Goal: Task Accomplishment & Management: Manage account settings

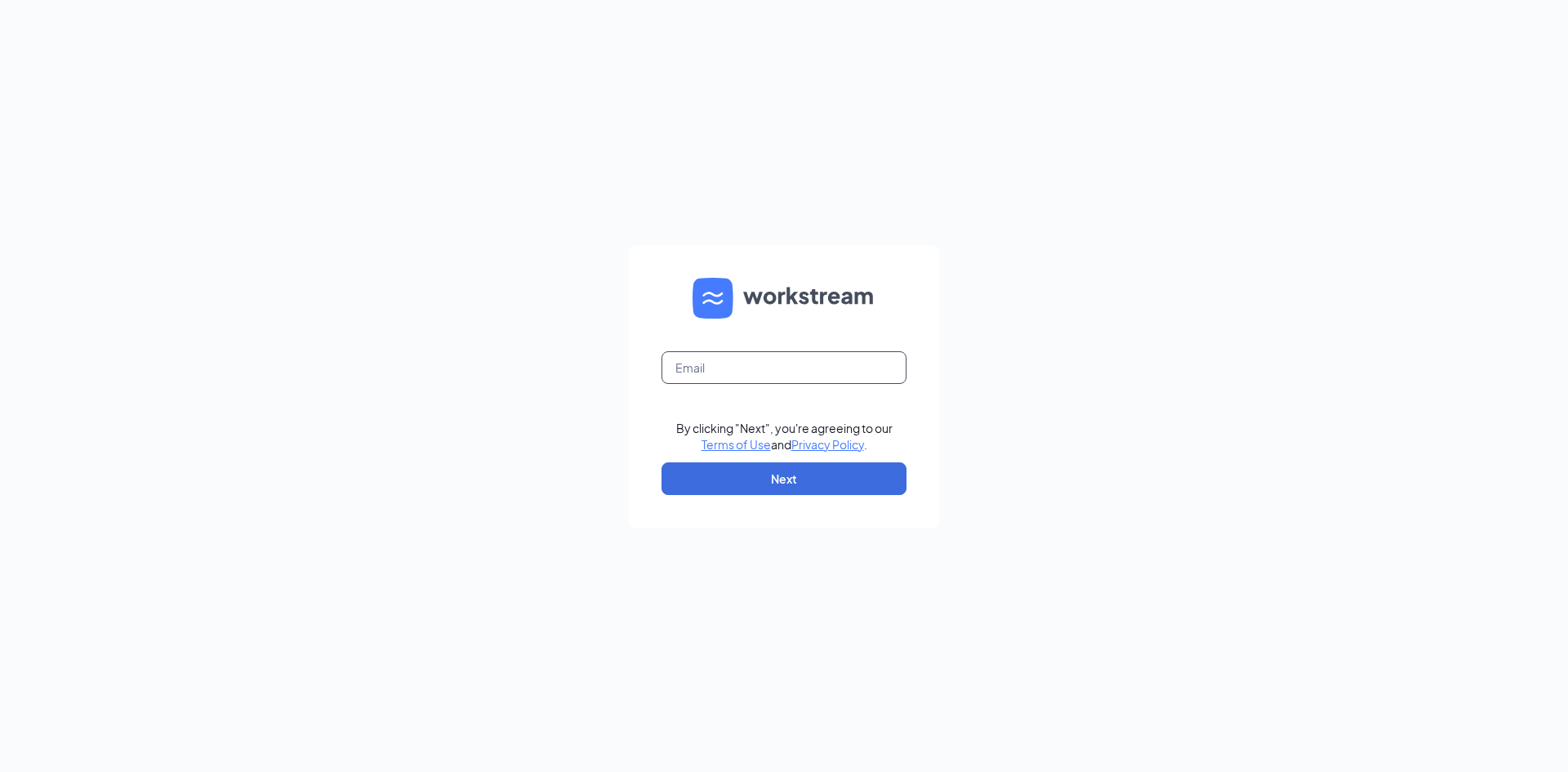
drag, startPoint x: 733, startPoint y: 368, endPoint x: 1134, endPoint y: 347, distance: 401.5
click at [750, 366] on input "text" at bounding box center [784, 367] width 245 height 32
type input "[DOMAIN_NAME][EMAIL_ADDRESS][DOMAIN_NAME]"
click at [782, 481] on button "Next" at bounding box center [784, 479] width 245 height 32
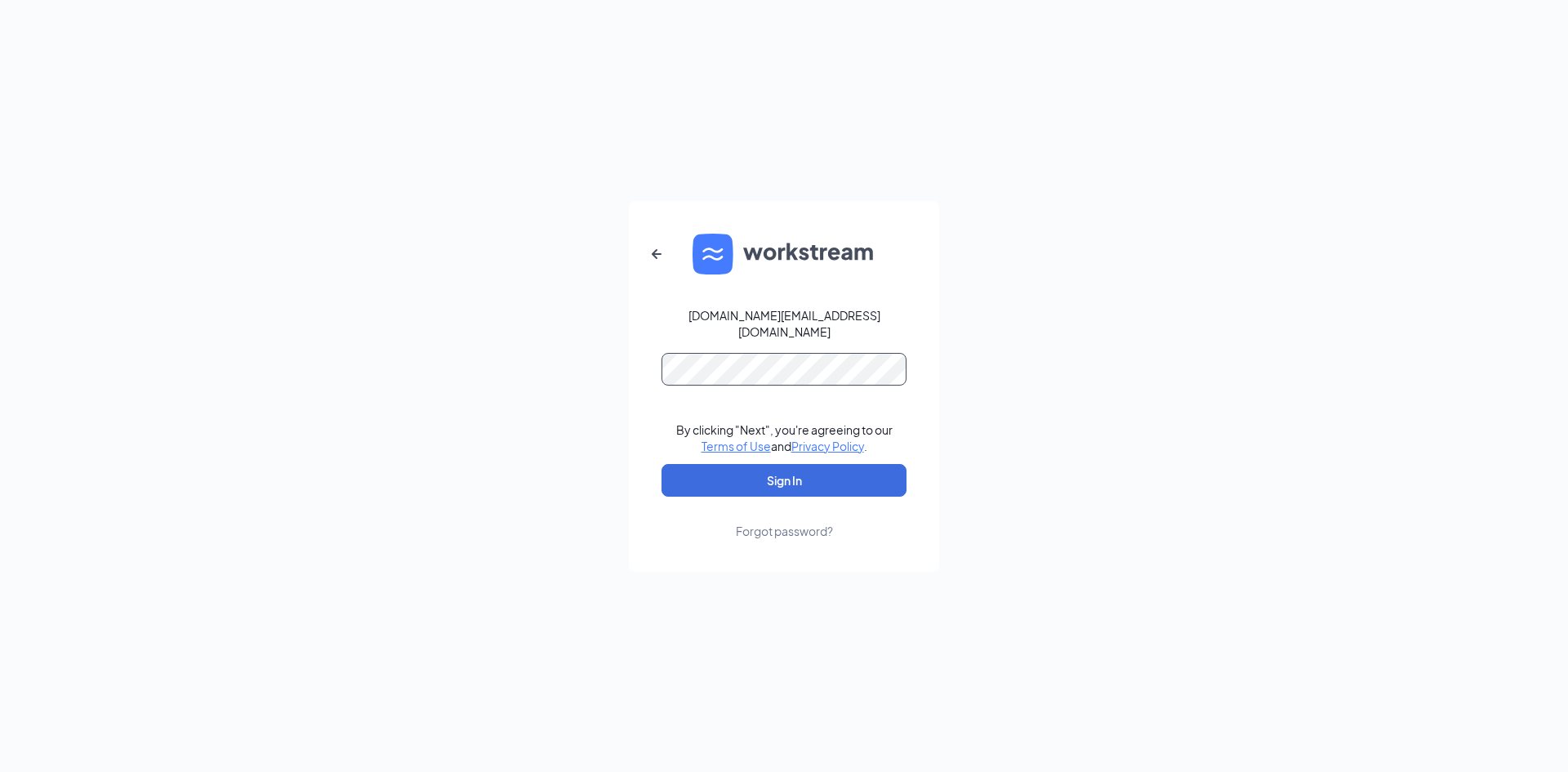
click at [662, 464] on button "Sign In" at bounding box center [784, 480] width 245 height 32
click at [787, 465] on button "Sign In" at bounding box center [784, 480] width 245 height 32
click at [662, 464] on button "Sign In" at bounding box center [784, 480] width 245 height 32
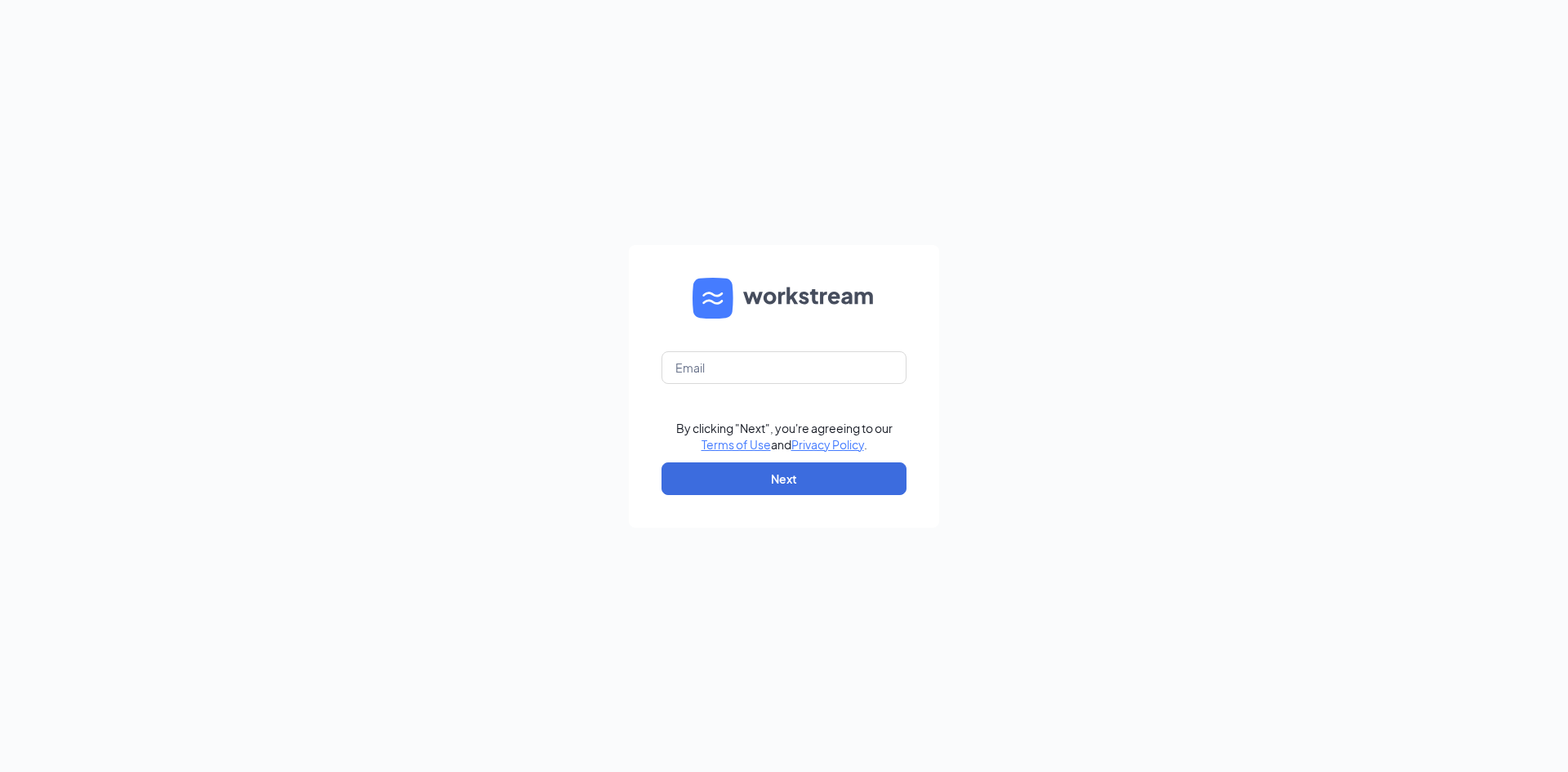
click at [721, 345] on form "By clicking "Next", you're agreeing to our Terms of Use and Privacy Policy . Ne…" at bounding box center [784, 386] width 310 height 282
click at [719, 355] on input "text" at bounding box center [784, 367] width 245 height 32
click at [678, 370] on input "Hunterpowell.cfalexingtonva@gmail.com" at bounding box center [784, 367] width 245 height 32
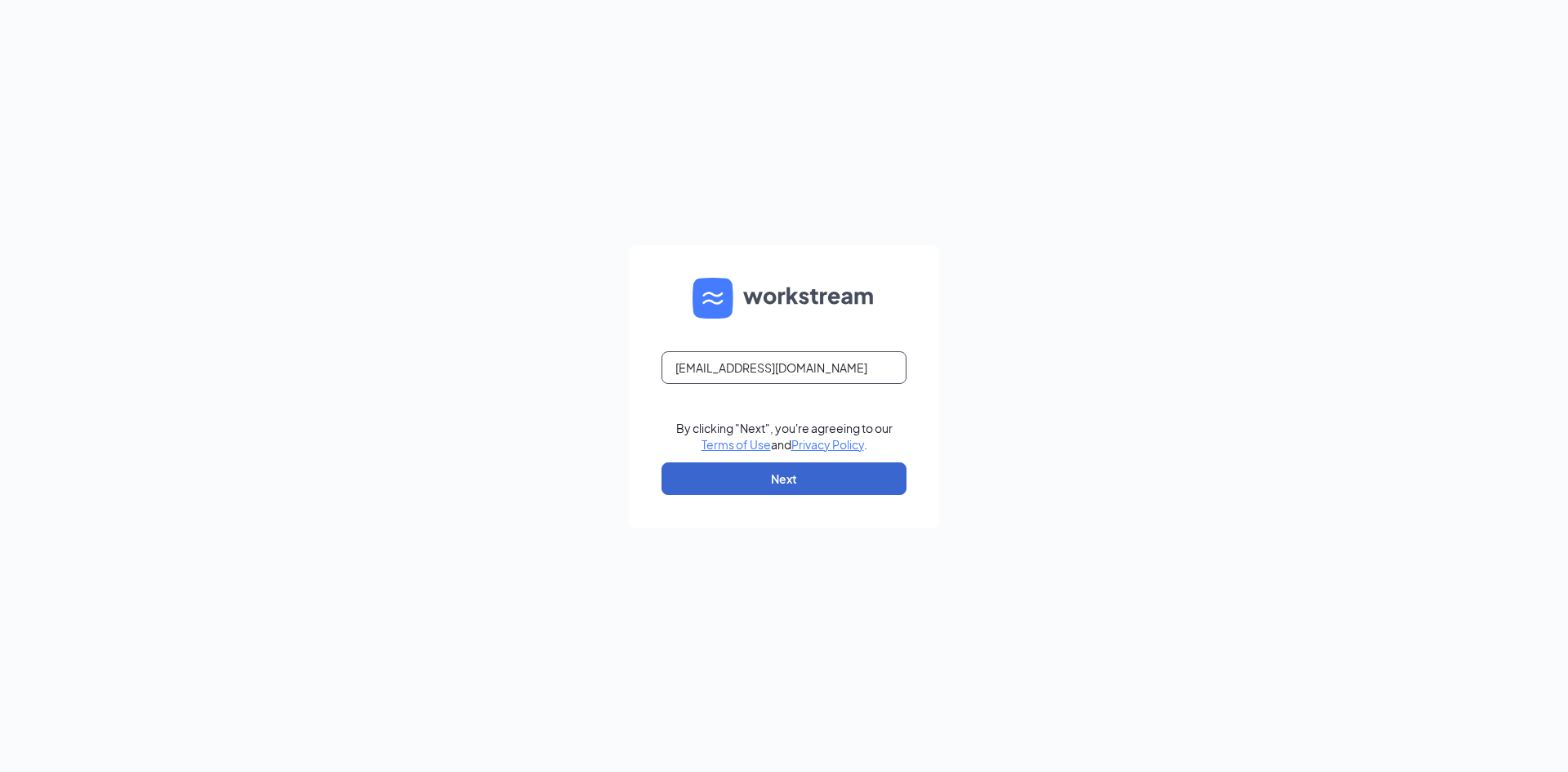
type input "Hunterpowell.cfalexingtonva@gmail.com"
click at [778, 478] on button "Next" at bounding box center [784, 479] width 245 height 32
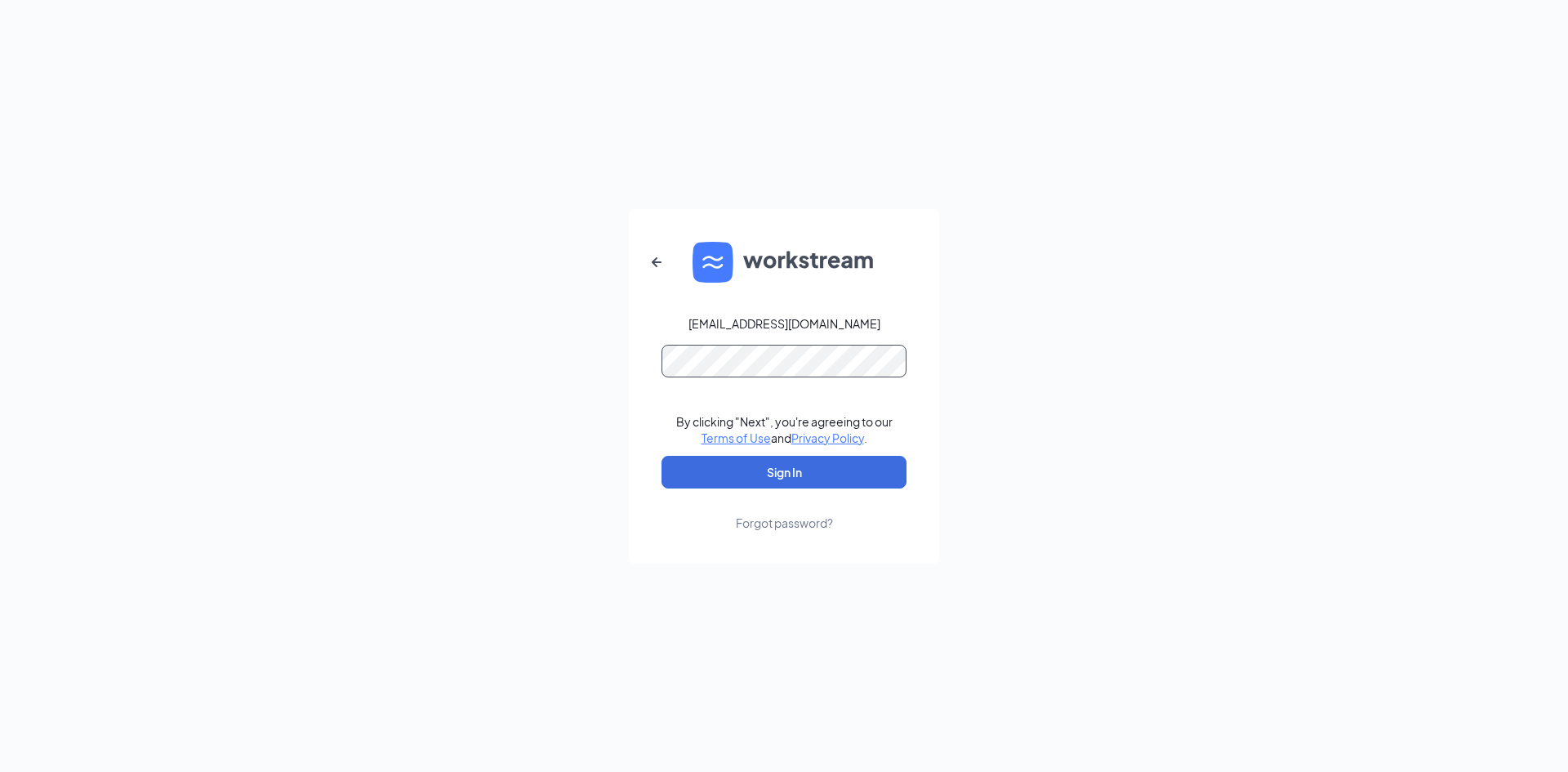
click at [662, 455] on button "Sign In" at bounding box center [784, 472] width 245 height 32
click at [772, 472] on button "Sign In" at bounding box center [784, 472] width 245 height 32
click at [662, 455] on button "Sign In" at bounding box center [784, 472] width 245 height 32
click at [729, 437] on link "Terms of Use" at bounding box center [736, 437] width 69 height 14
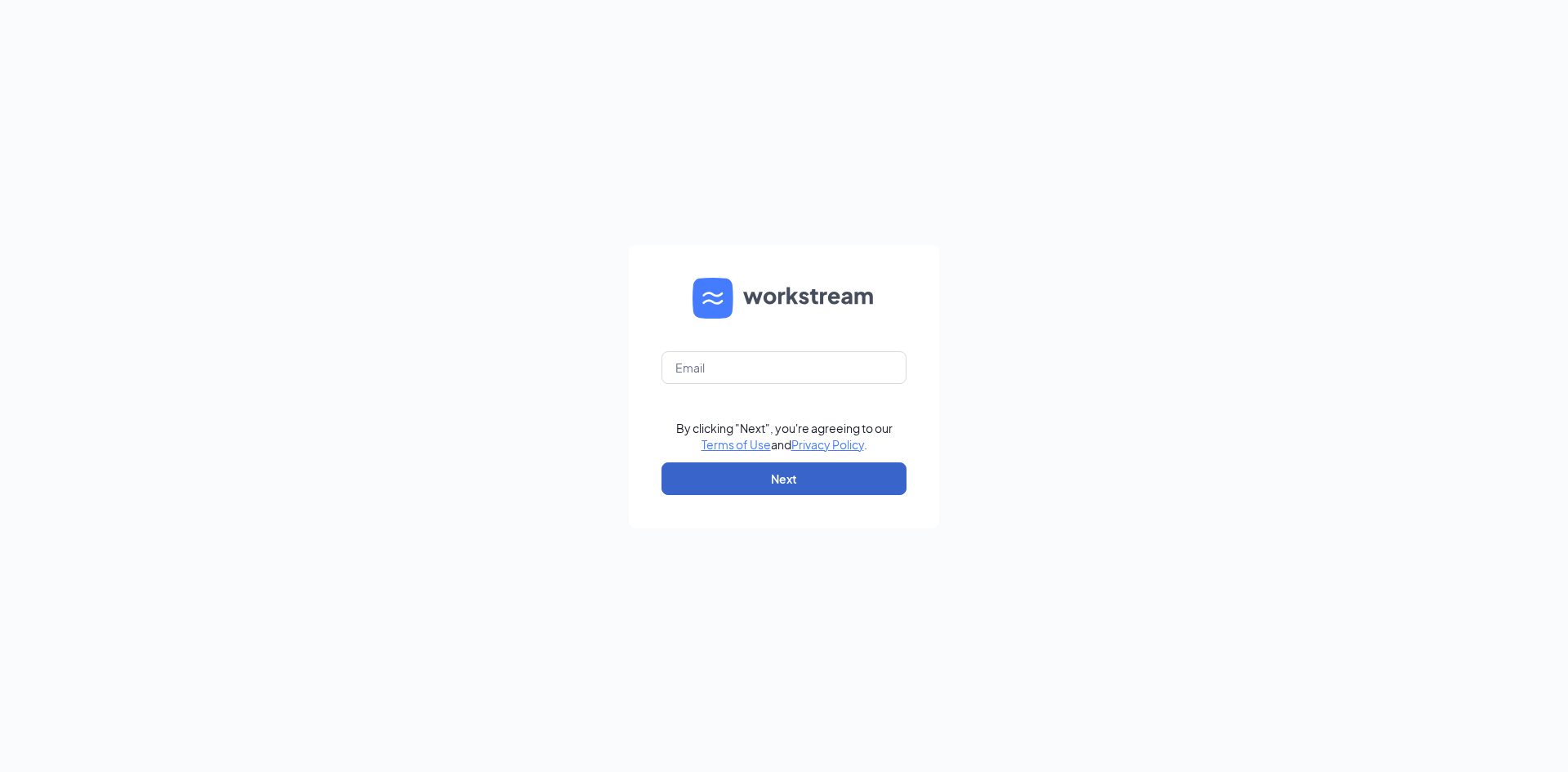
click at [769, 481] on button "Next" at bounding box center [784, 479] width 245 height 32
click at [724, 371] on input "text" at bounding box center [784, 367] width 245 height 32
type input "A"
type input "hpowell.cfa@gmail.com"
click at [785, 475] on button "Next" at bounding box center [784, 479] width 245 height 32
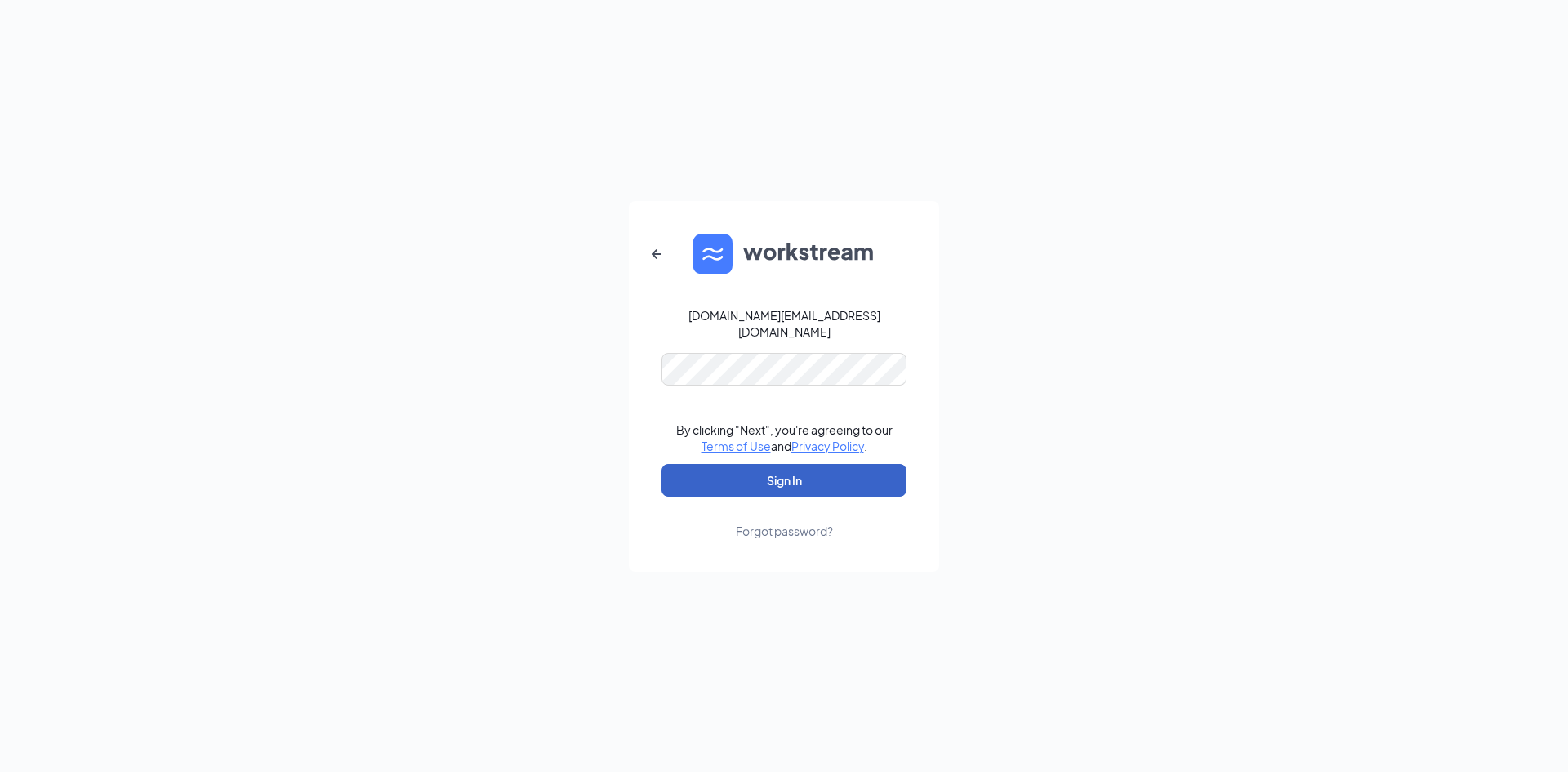
click at [782, 474] on button "Sign In" at bounding box center [784, 480] width 245 height 32
click at [786, 524] on div "Forgot password?" at bounding box center [784, 531] width 97 height 16
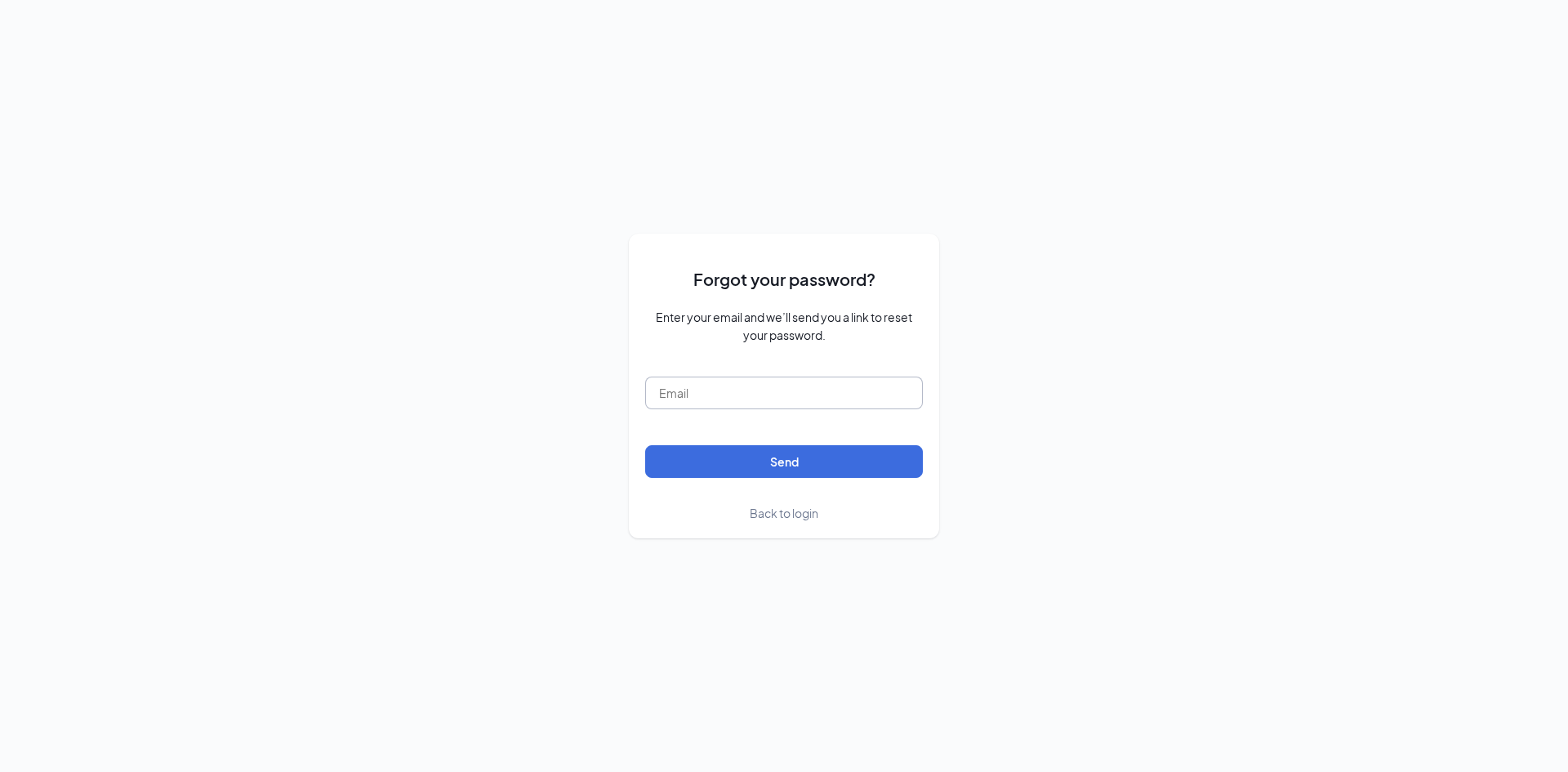
click at [703, 396] on input "text" at bounding box center [784, 393] width 278 height 32
click at [721, 393] on input "Hpowell" at bounding box center [784, 393] width 278 height 32
type input "Hpowell.cfa@gmail.com"
click at [777, 464] on button "Send" at bounding box center [784, 462] width 278 height 32
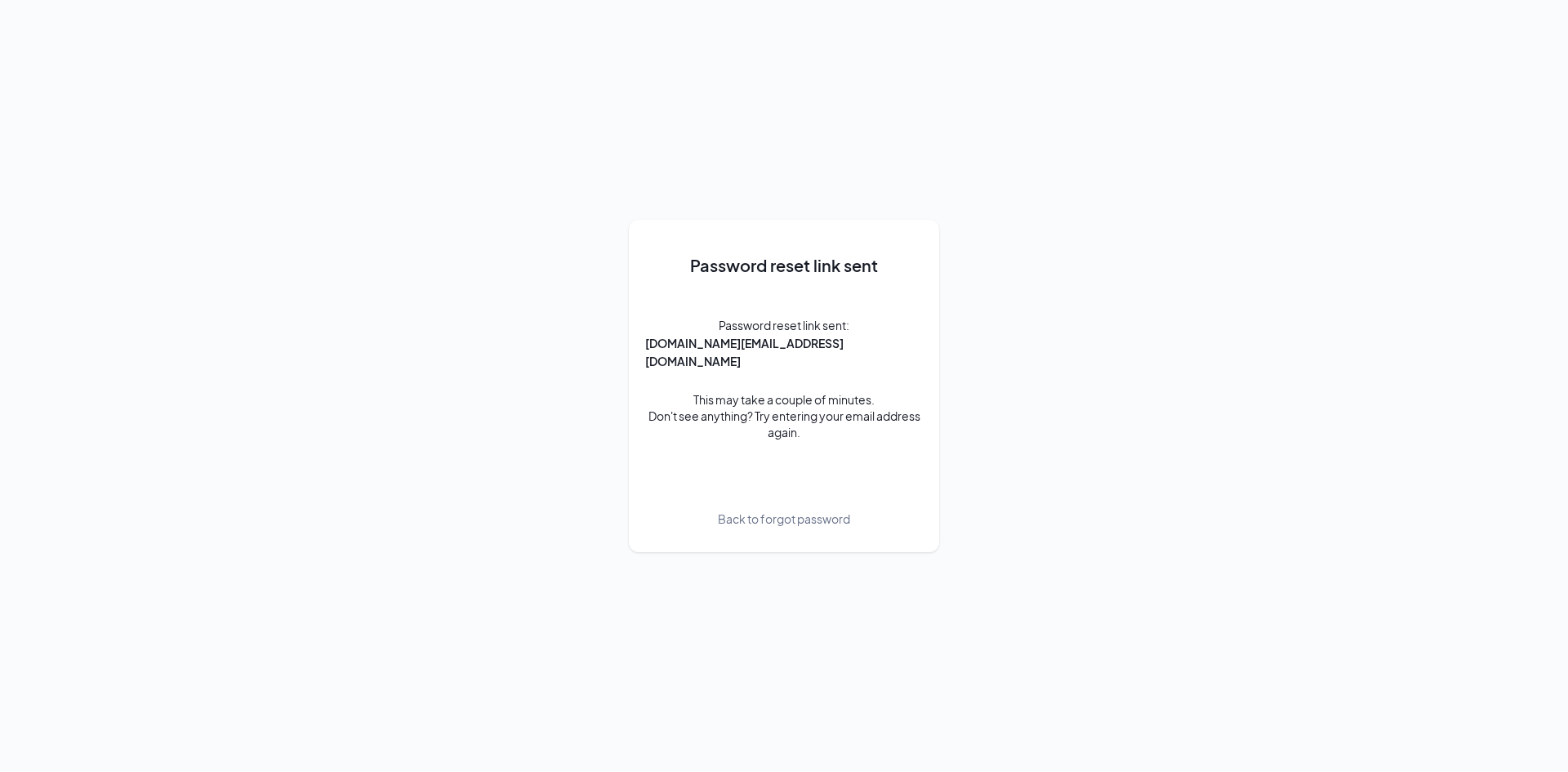
click at [764, 511] on span "Back to forgot password" at bounding box center [784, 519] width 133 height 18
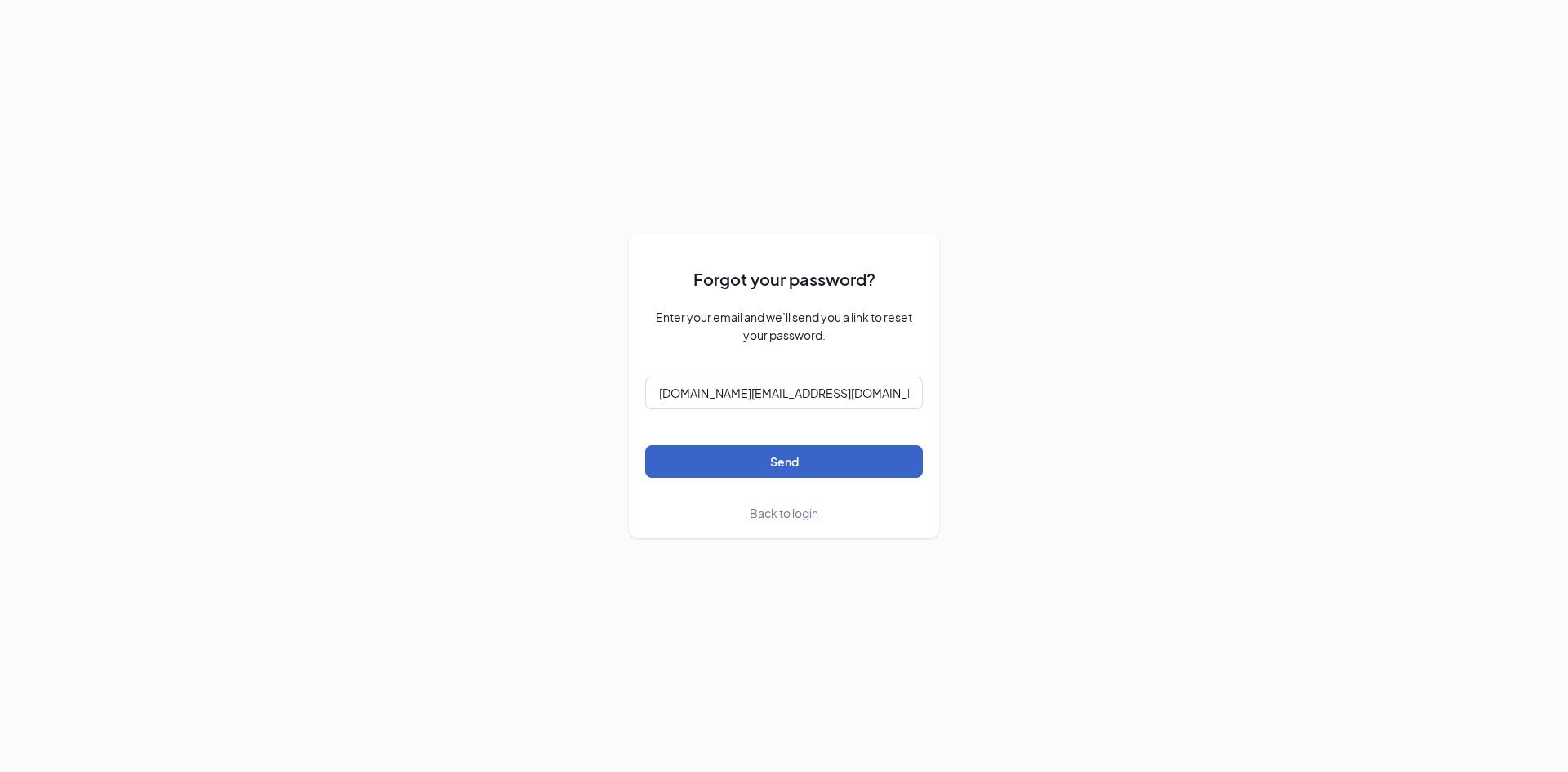
click at [788, 464] on button "Send" at bounding box center [784, 462] width 278 height 32
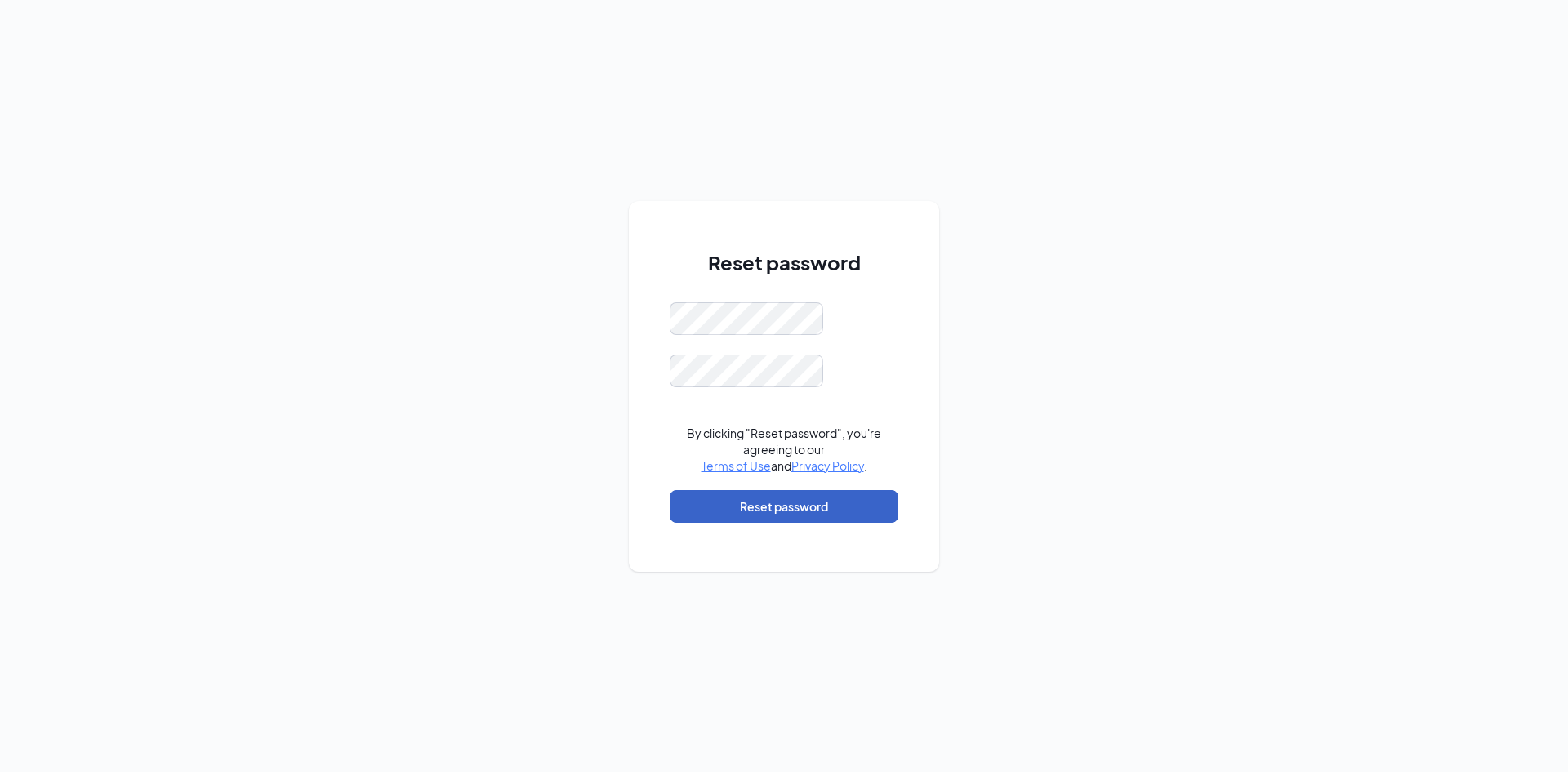
click at [788, 510] on button "Reset password" at bounding box center [784, 506] width 229 height 32
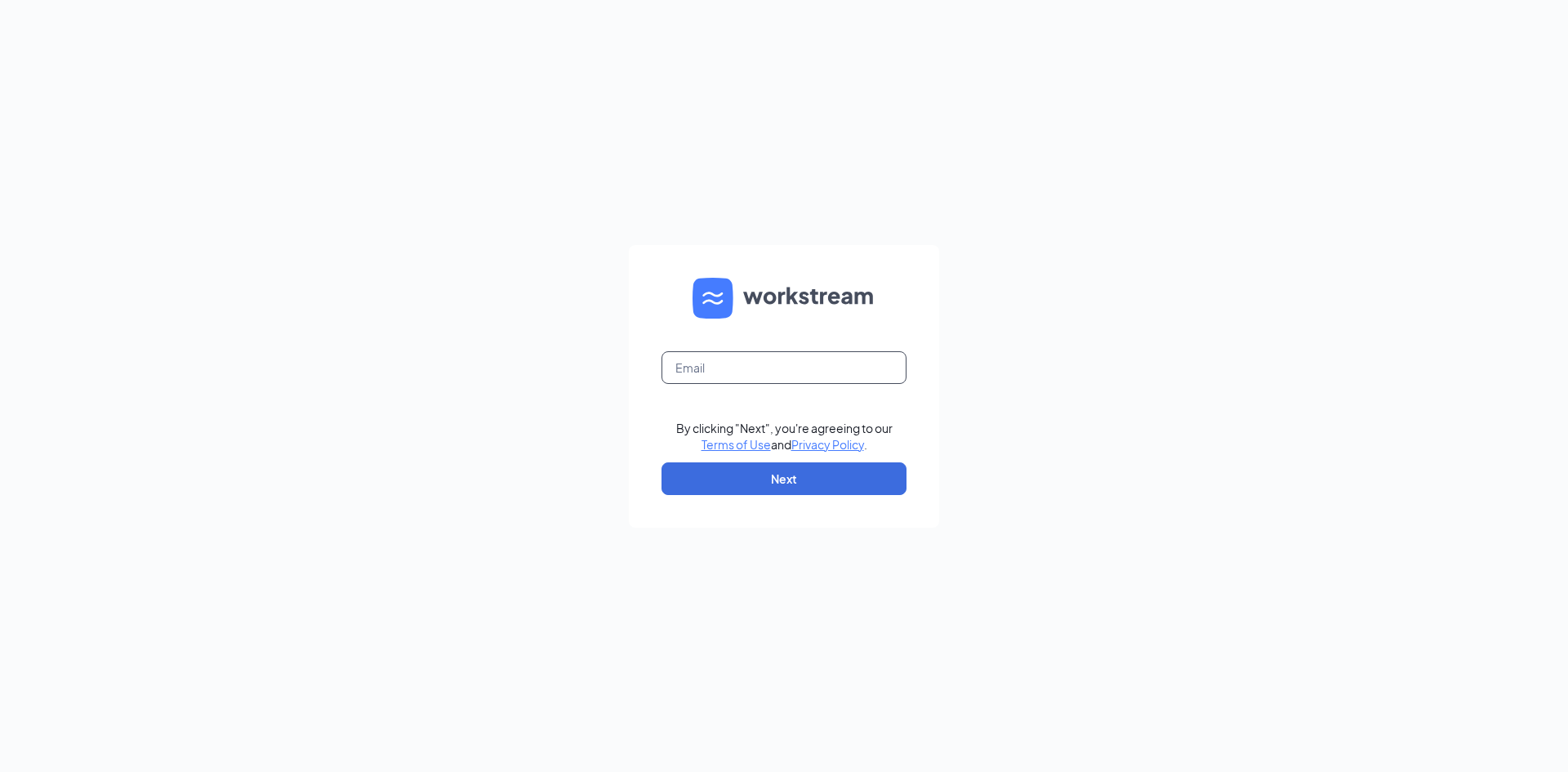
click at [703, 363] on input "text" at bounding box center [784, 367] width 245 height 32
type input "[DOMAIN_NAME][EMAIL_ADDRESS][DOMAIN_NAME]"
click at [778, 482] on button "Next" at bounding box center [784, 479] width 245 height 32
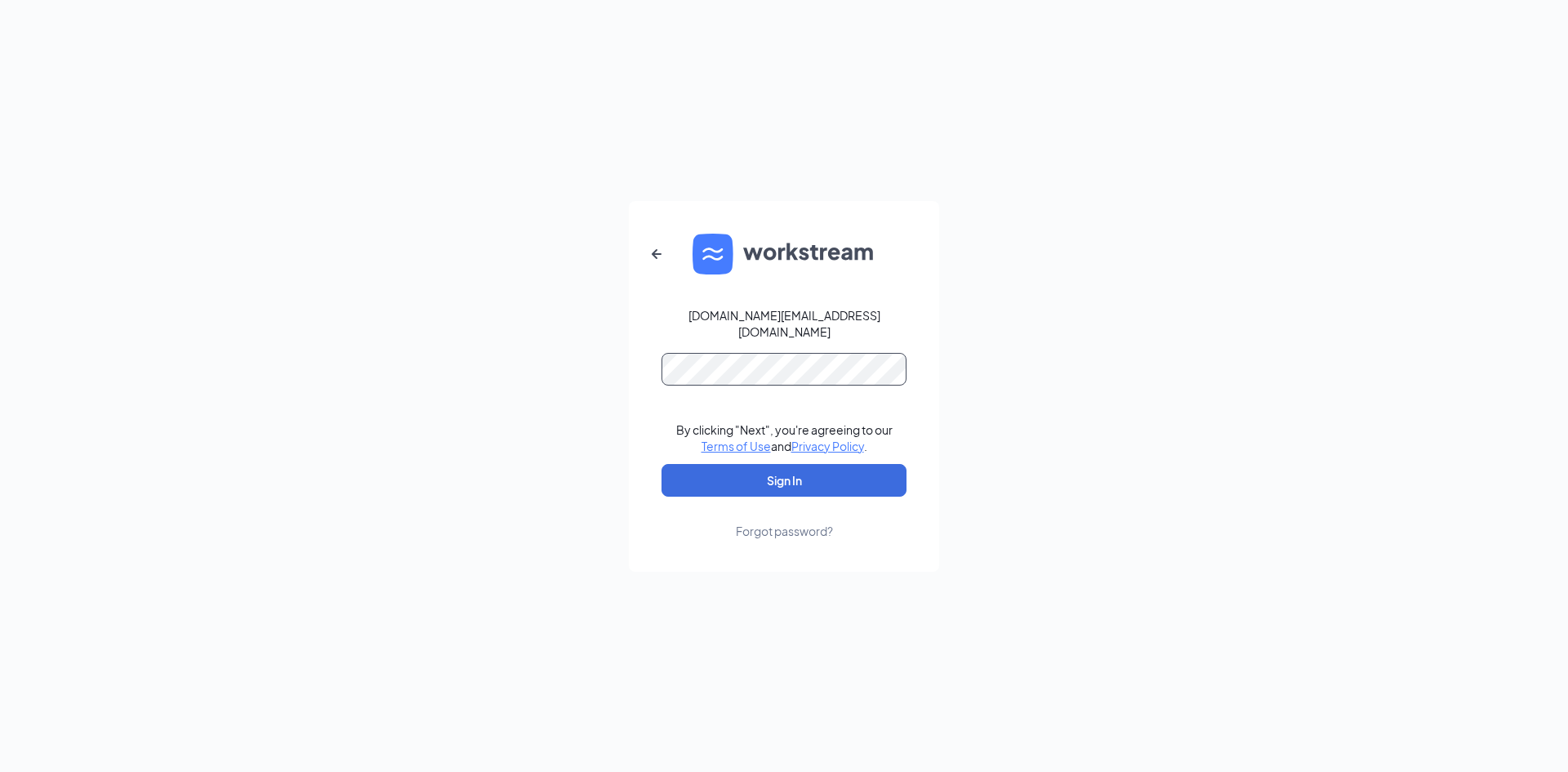
click at [662, 464] on button "Sign In" at bounding box center [784, 480] width 245 height 32
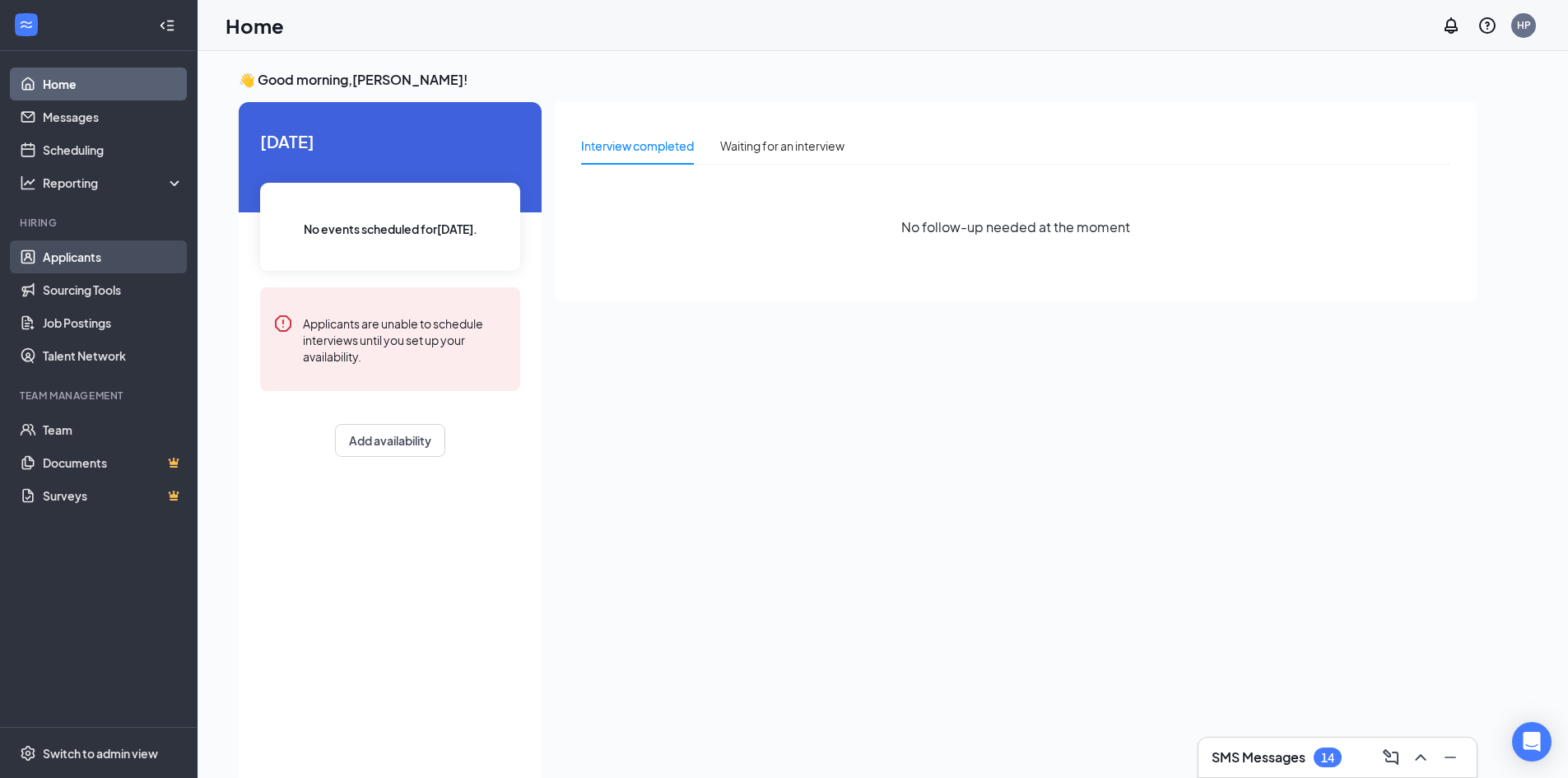
click at [73, 256] on link "Applicants" at bounding box center [113, 256] width 141 height 33
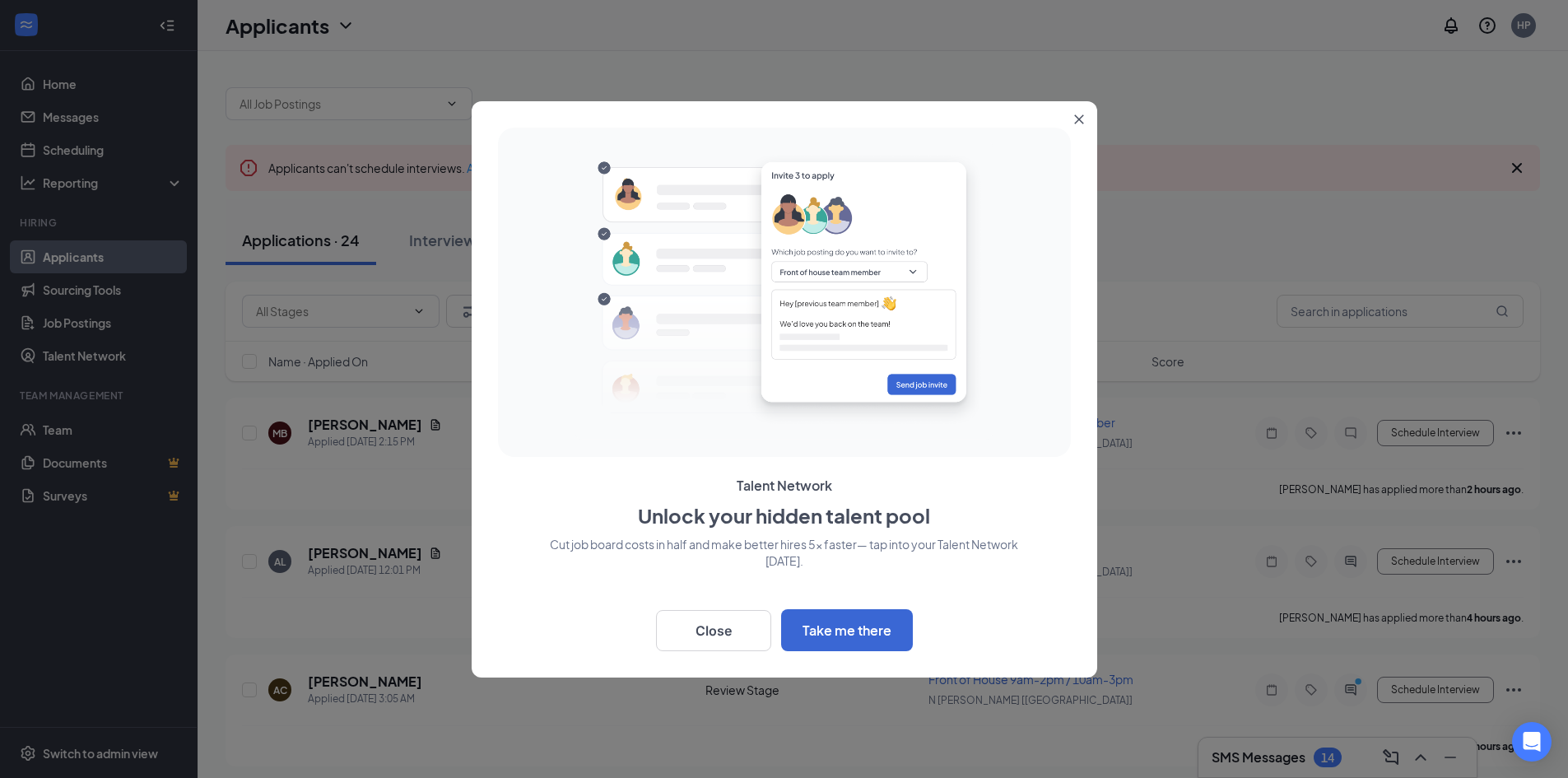
click at [1077, 113] on button "Close" at bounding box center [1083, 115] width 30 height 30
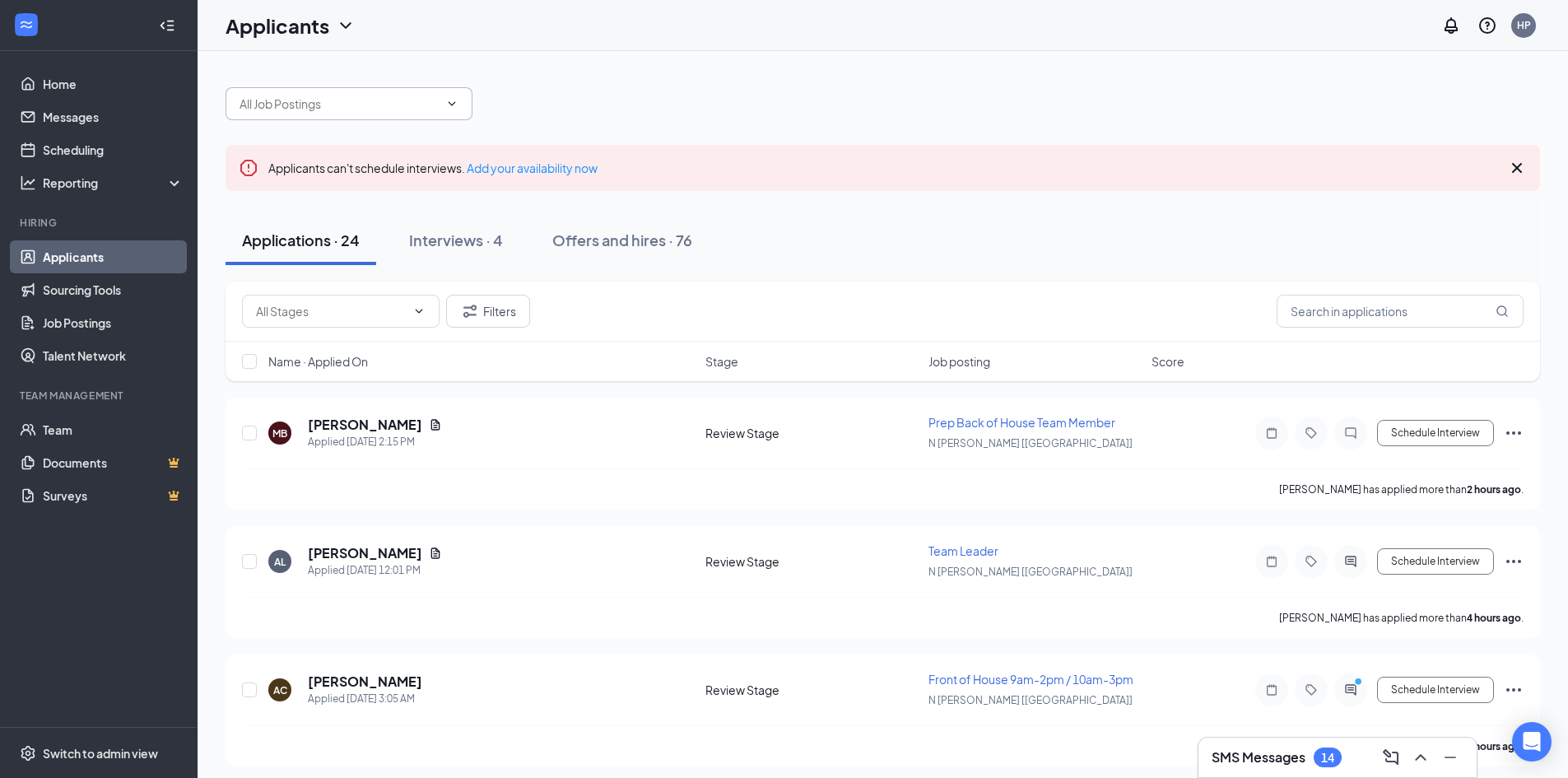
click at [359, 113] on span at bounding box center [349, 104] width 247 height 33
click at [450, 104] on icon "ChevronDown" at bounding box center [453, 103] width 7 height 5
click at [319, 97] on input "text" at bounding box center [339, 104] width 199 height 18
click at [578, 109] on div "Driver Chick-fil-A Trailer Team Member (N Lee Hwy [VA]) Back of House Team Memb…" at bounding box center [883, 95] width 1314 height 49
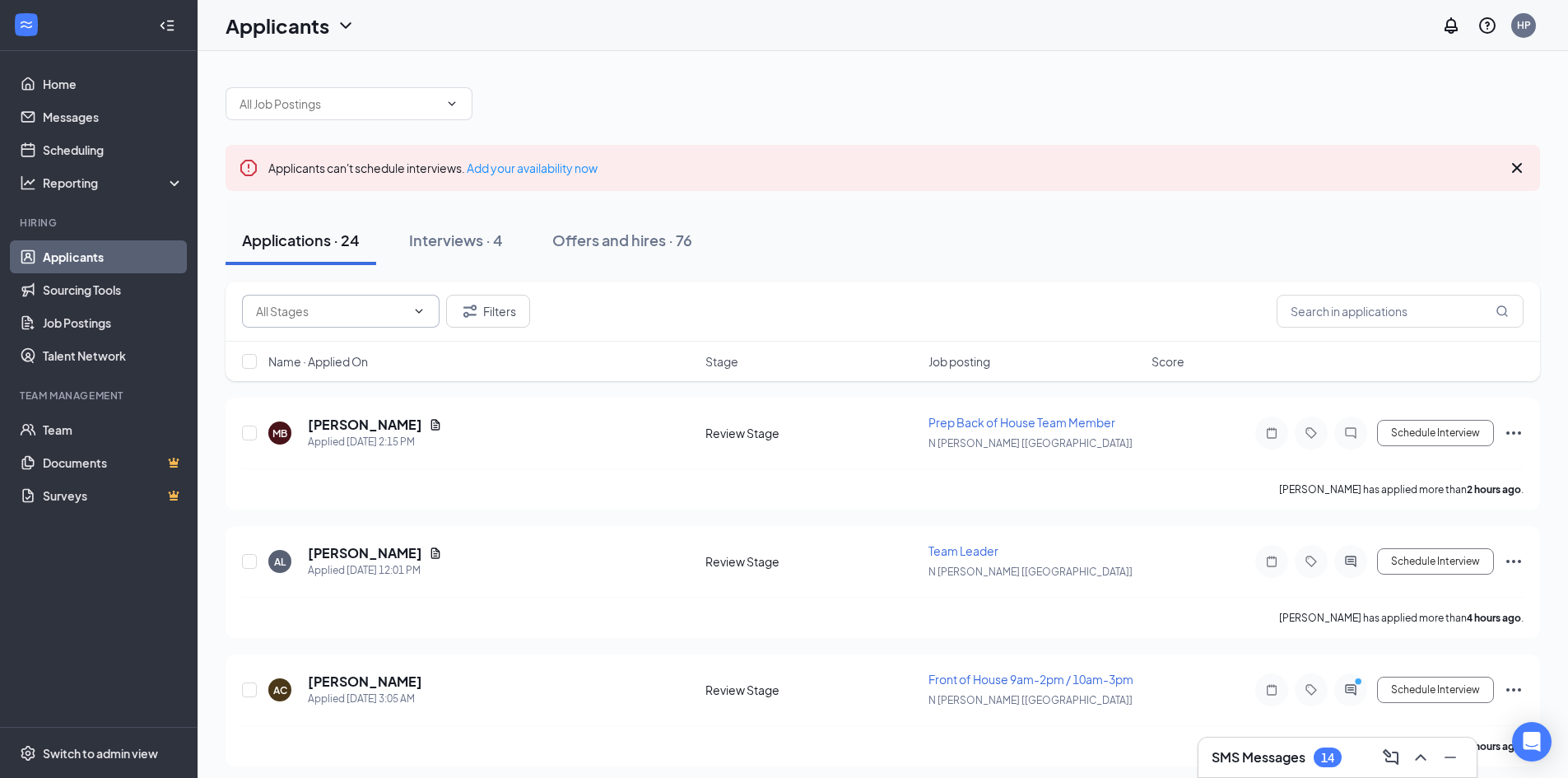
click at [416, 310] on icon "ChevronDown" at bounding box center [419, 311] width 7 height 5
click at [292, 362] on span "Name · Applied On" at bounding box center [318, 362] width 100 height 16
click at [361, 99] on input "text" at bounding box center [339, 104] width 199 height 18
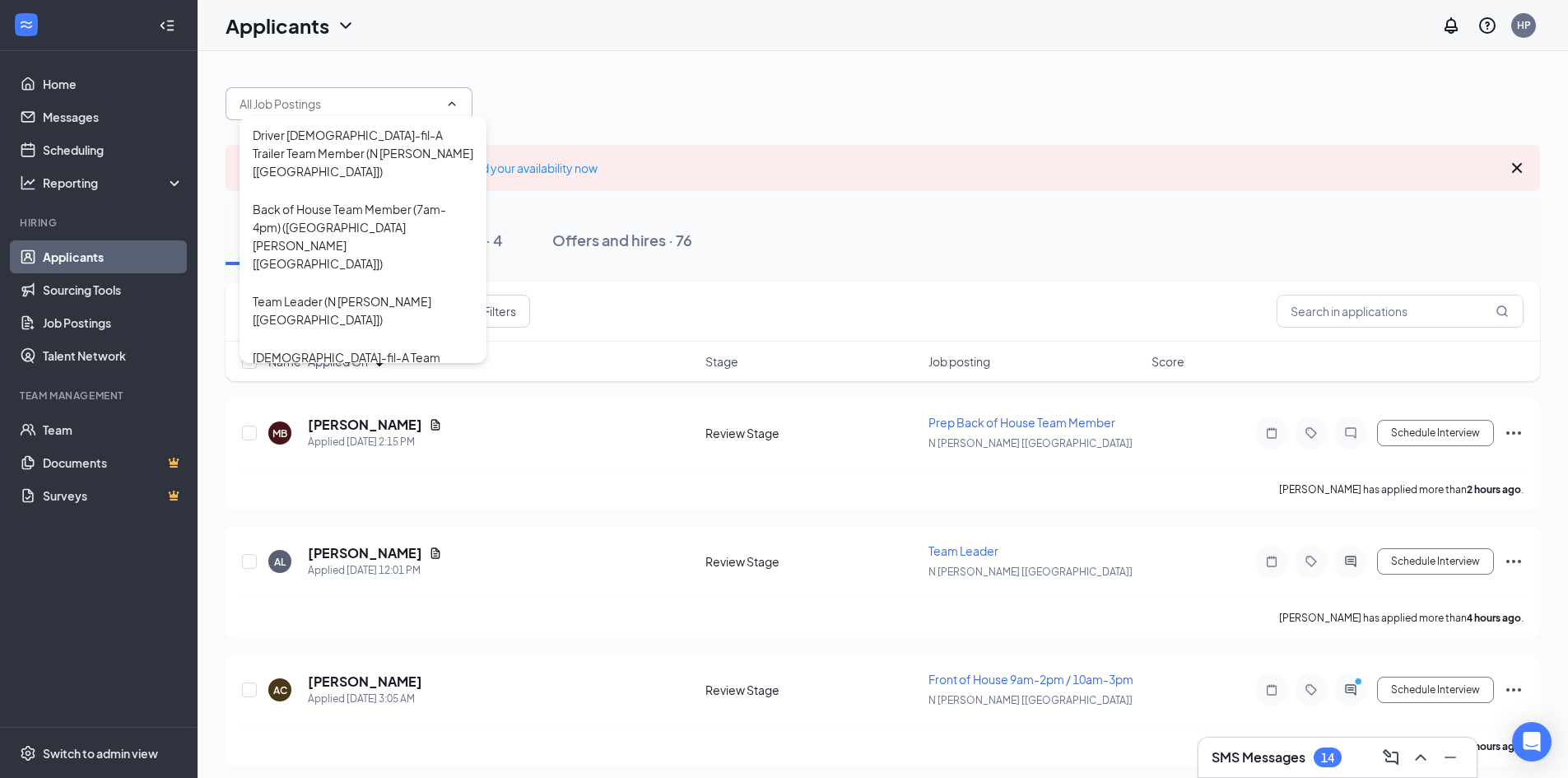
click at [557, 100] on div "Driver Chick-fil-A Trailer Team Member (N Lee Hwy [VA]) Back of House Team Memb…" at bounding box center [883, 95] width 1314 height 49
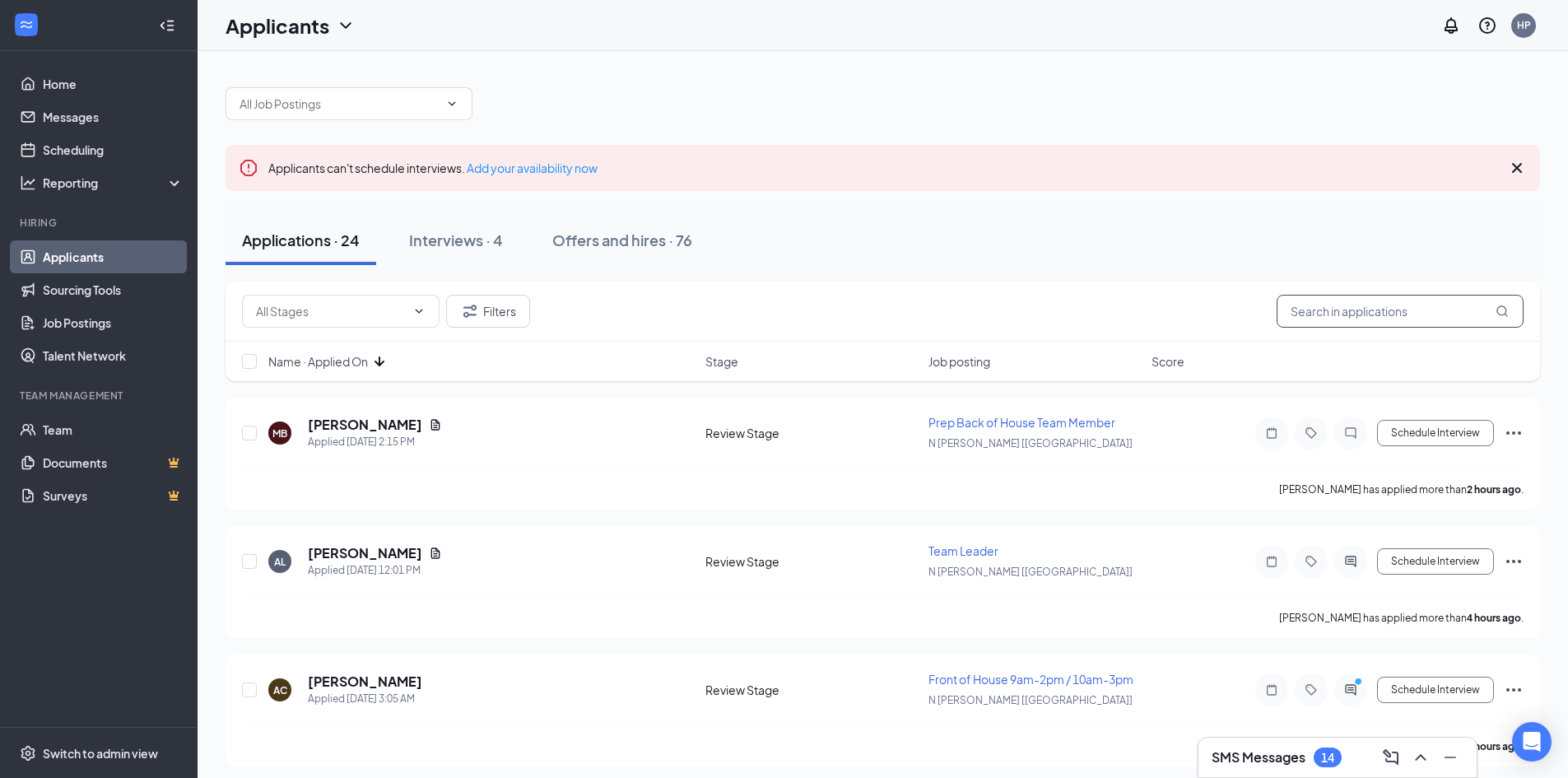
click at [1370, 320] on input "text" at bounding box center [1401, 311] width 247 height 33
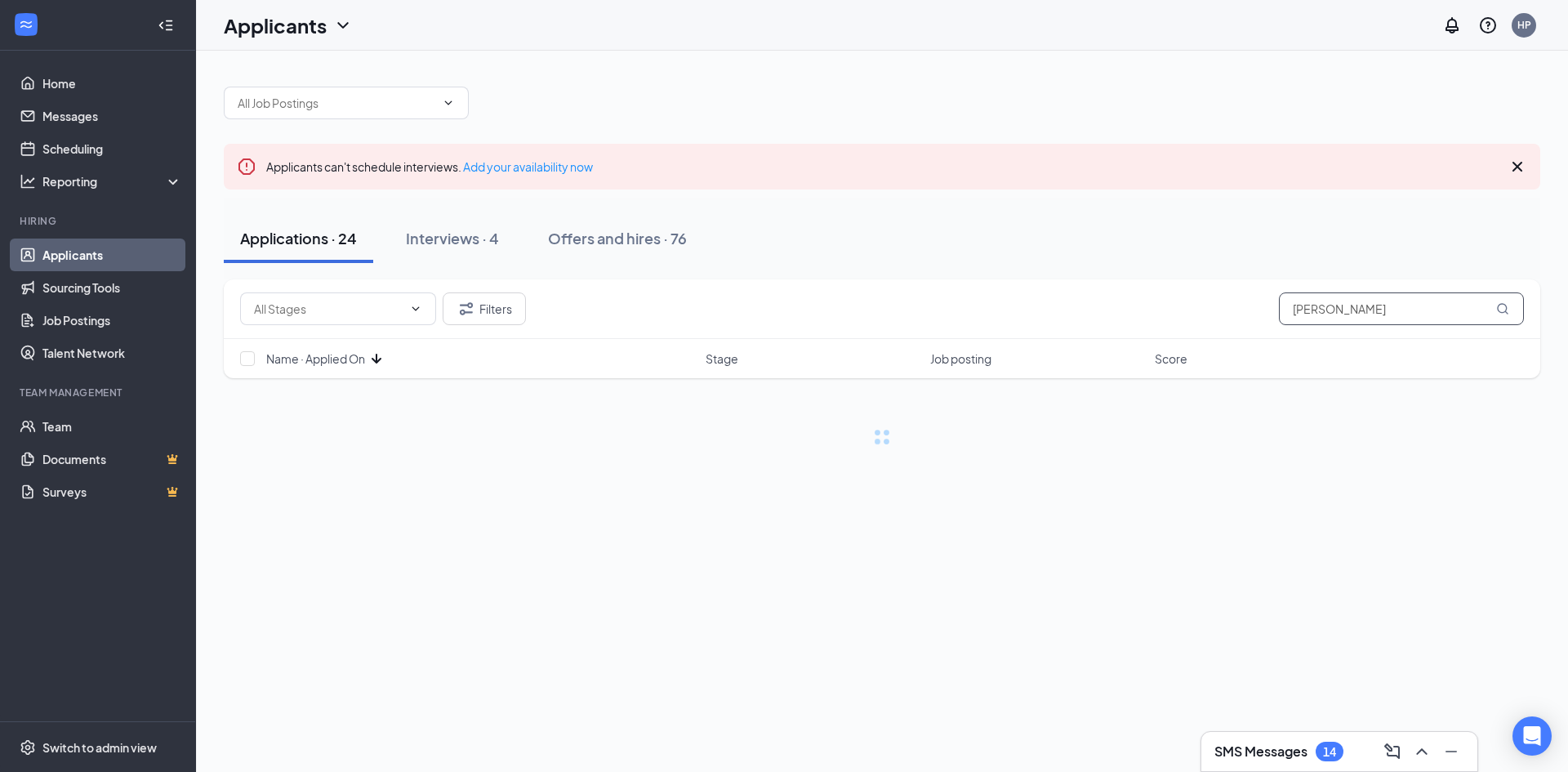
click at [1351, 310] on input "[PERSON_NAME]" at bounding box center [1401, 308] width 245 height 32
type input "[PERSON_NAME]"
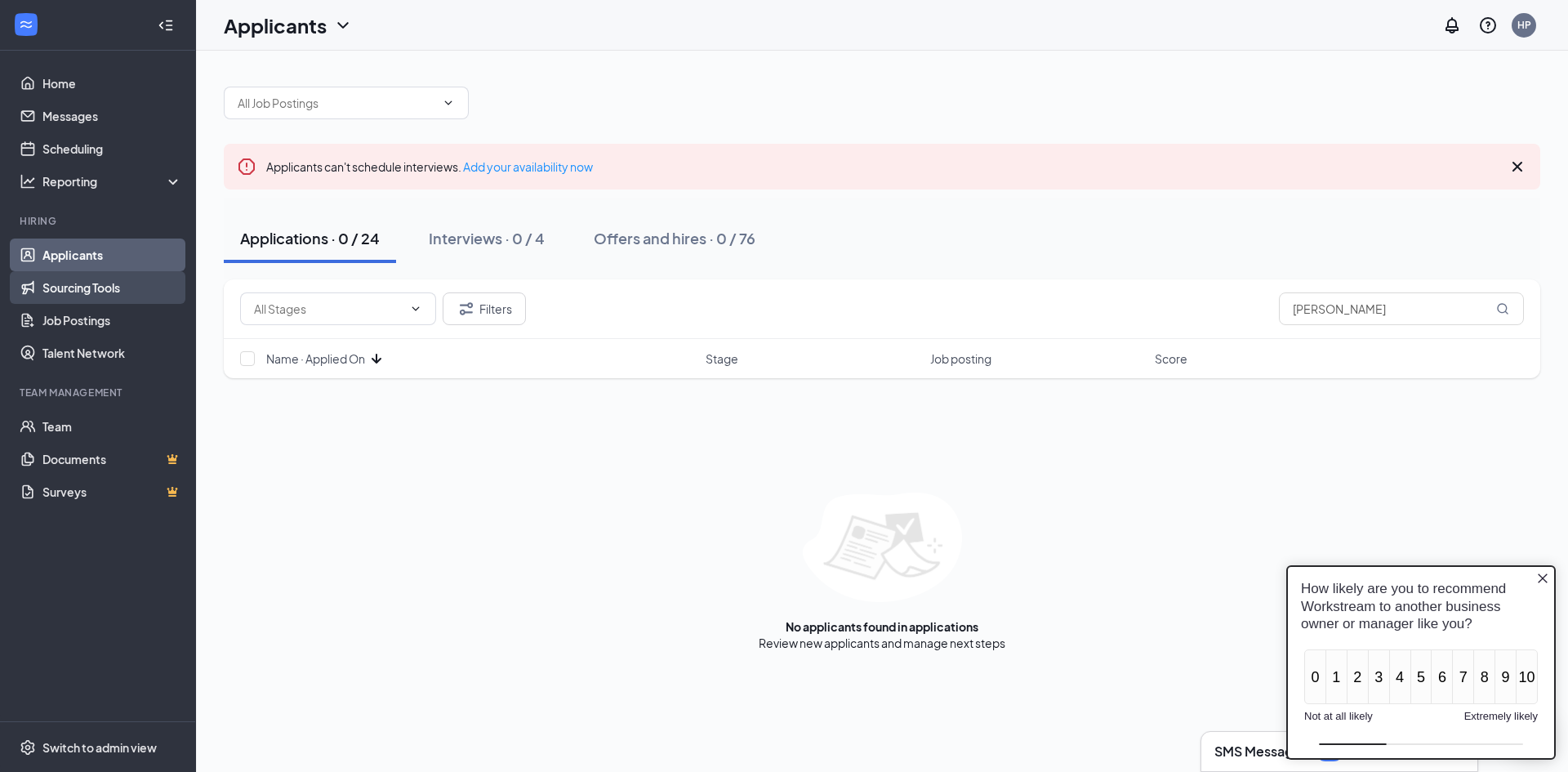
click at [91, 283] on link "Sourcing Tools" at bounding box center [112, 288] width 140 height 32
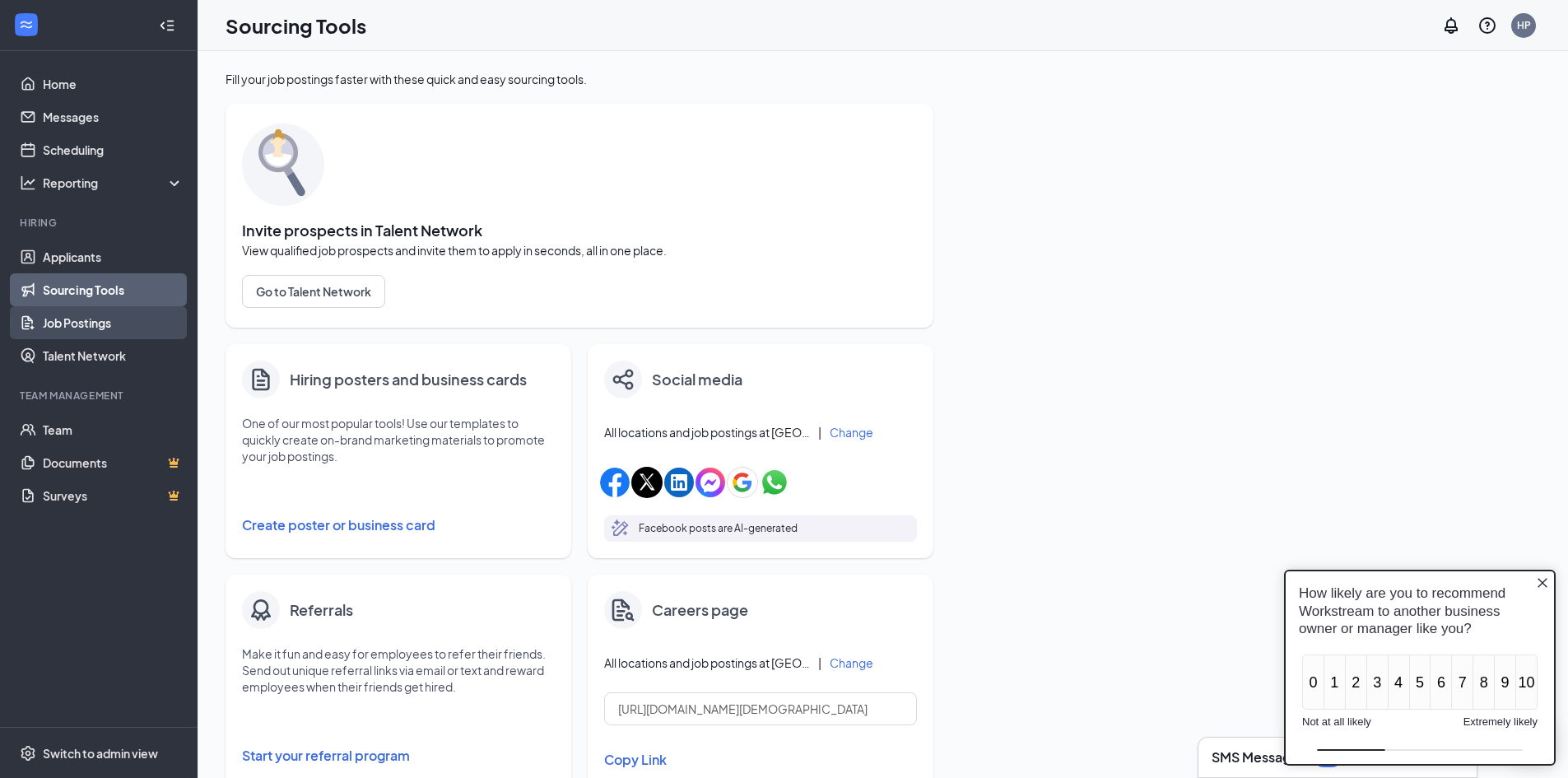
click at [95, 316] on link "Job Postings" at bounding box center [113, 323] width 141 height 33
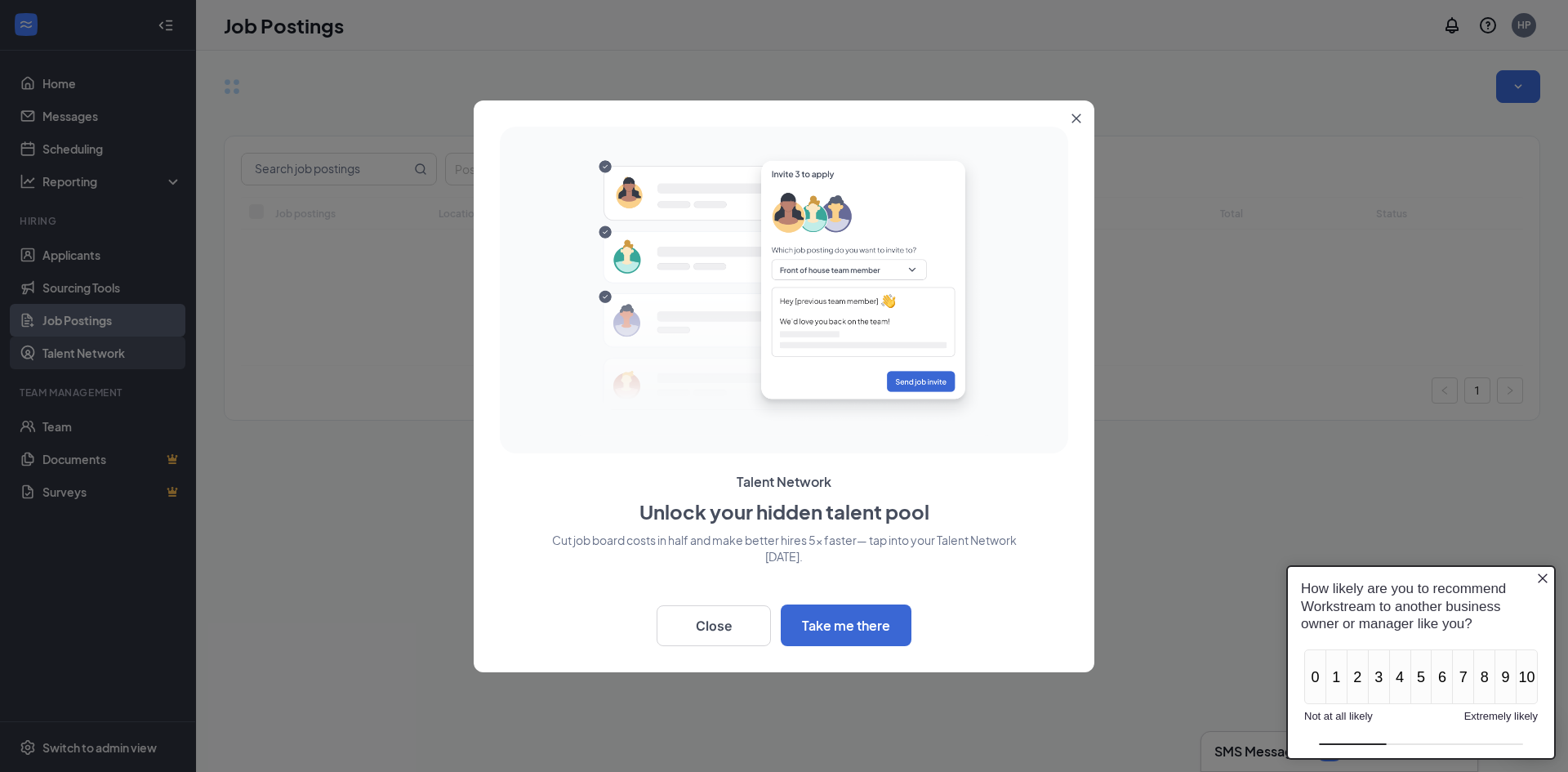
click at [95, 350] on div at bounding box center [784, 386] width 1568 height 772
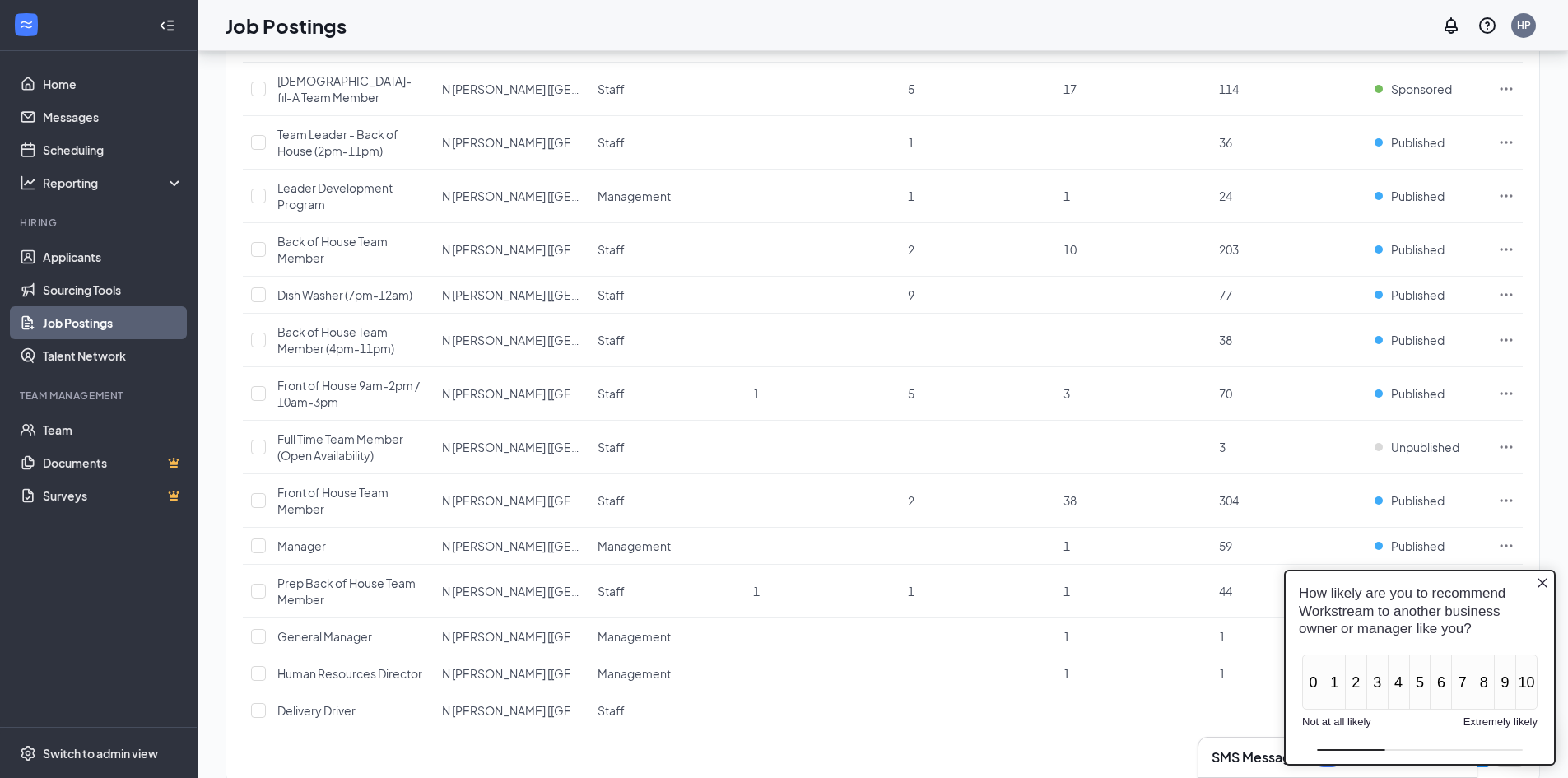
scroll to position [339, 0]
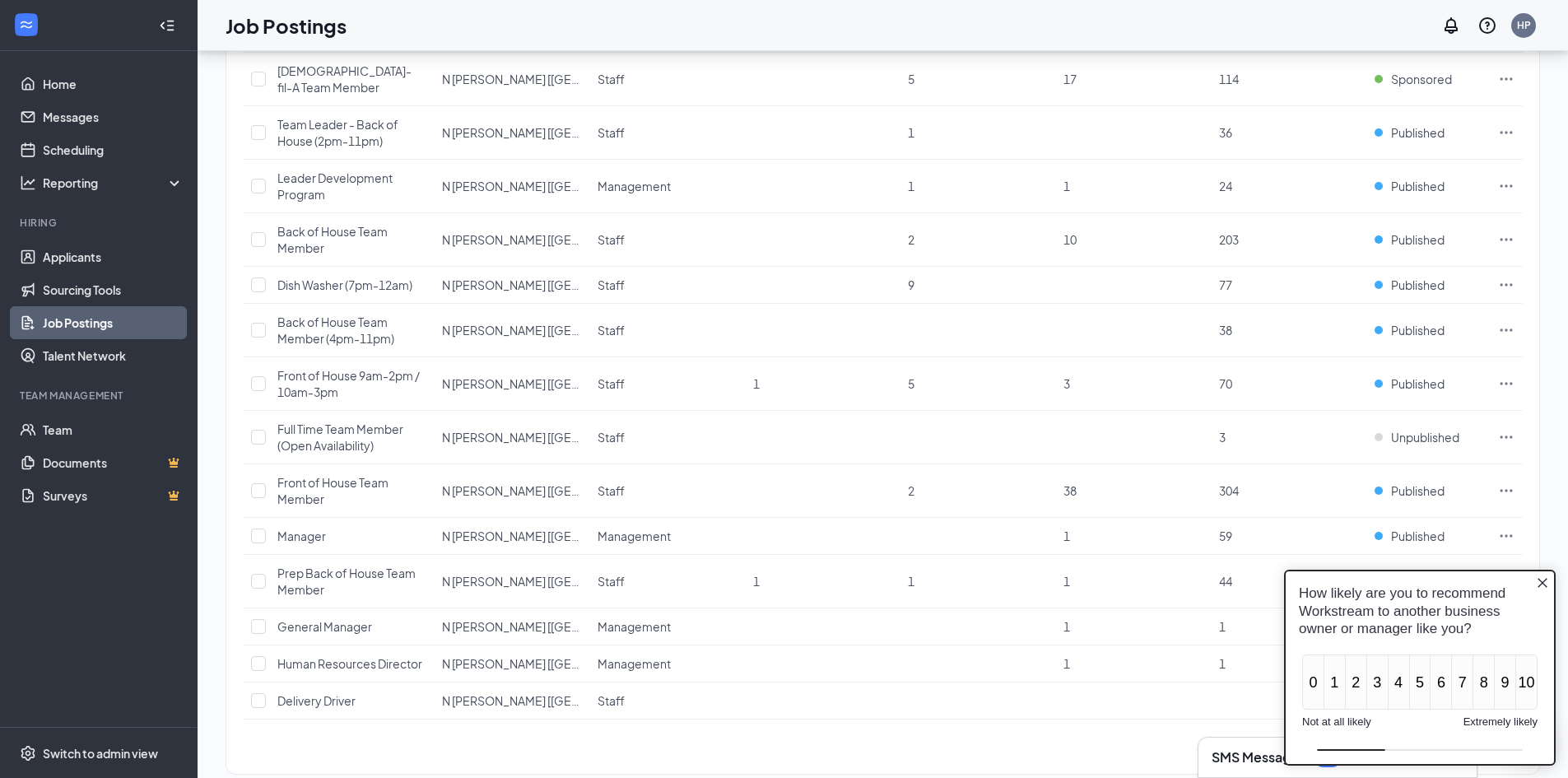
click at [1542, 581] on icon "Close button" at bounding box center [1543, 583] width 13 height 13
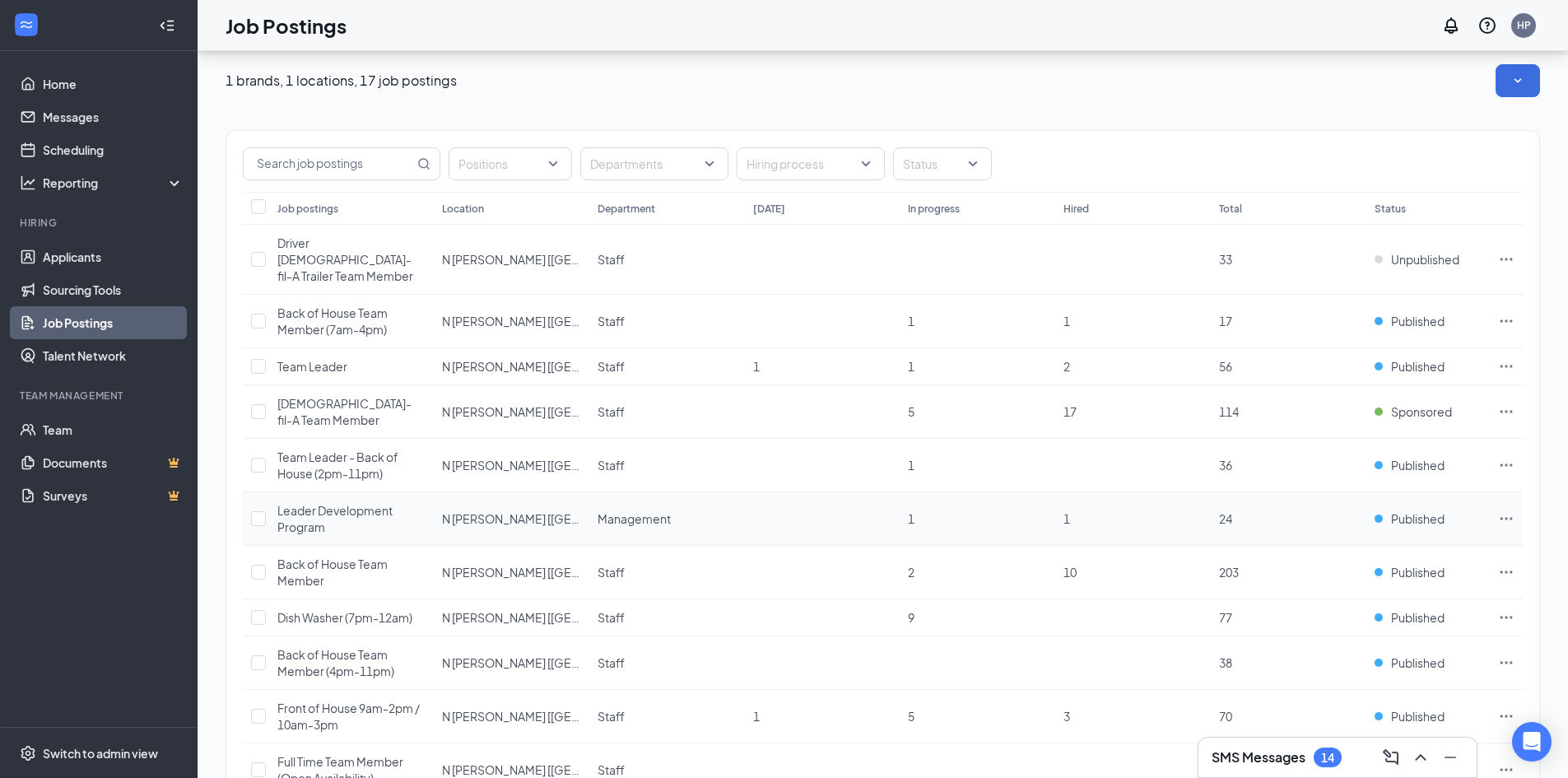
scroll to position [0, 0]
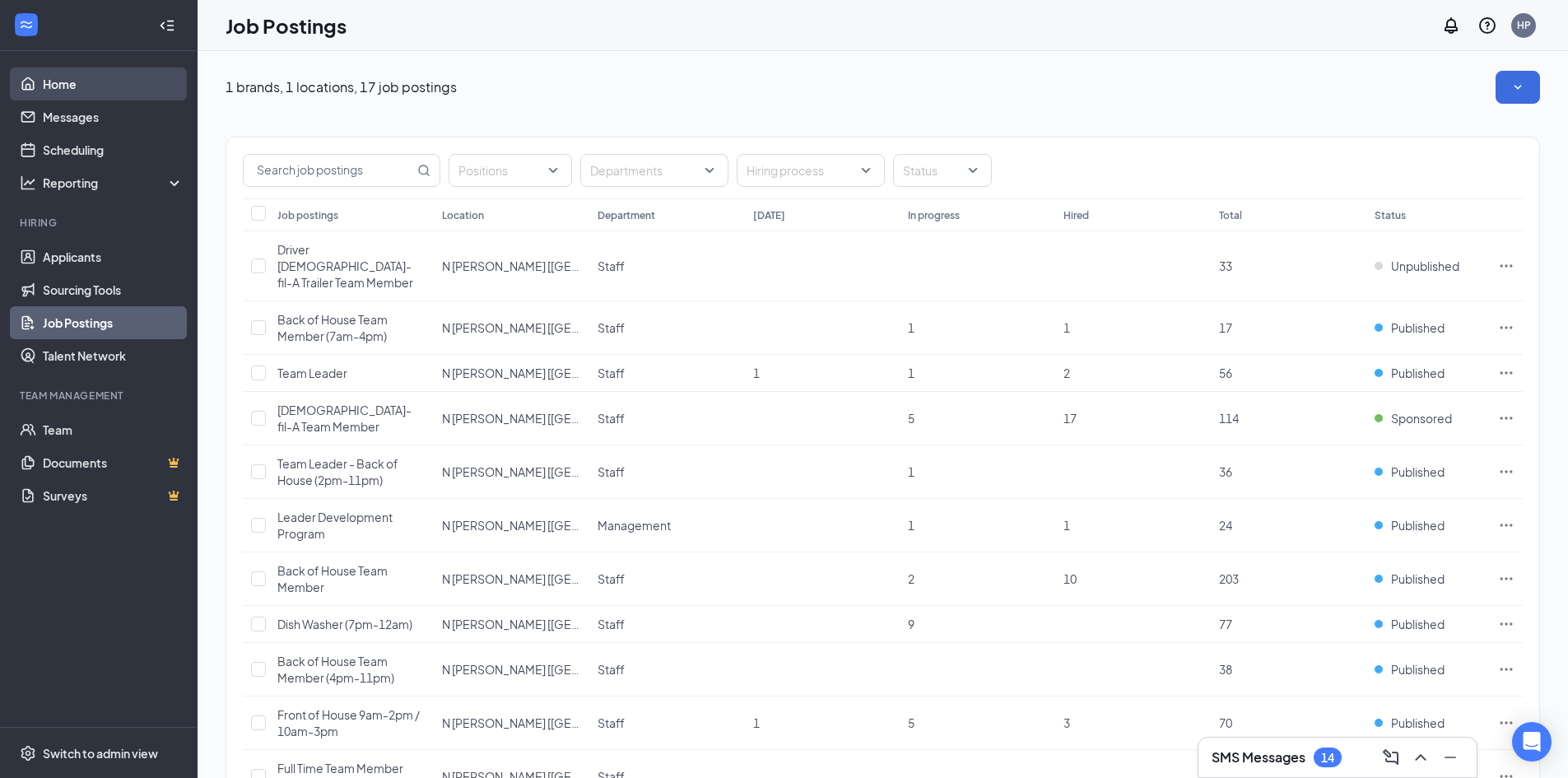
click at [64, 87] on link "Home" at bounding box center [113, 84] width 141 height 33
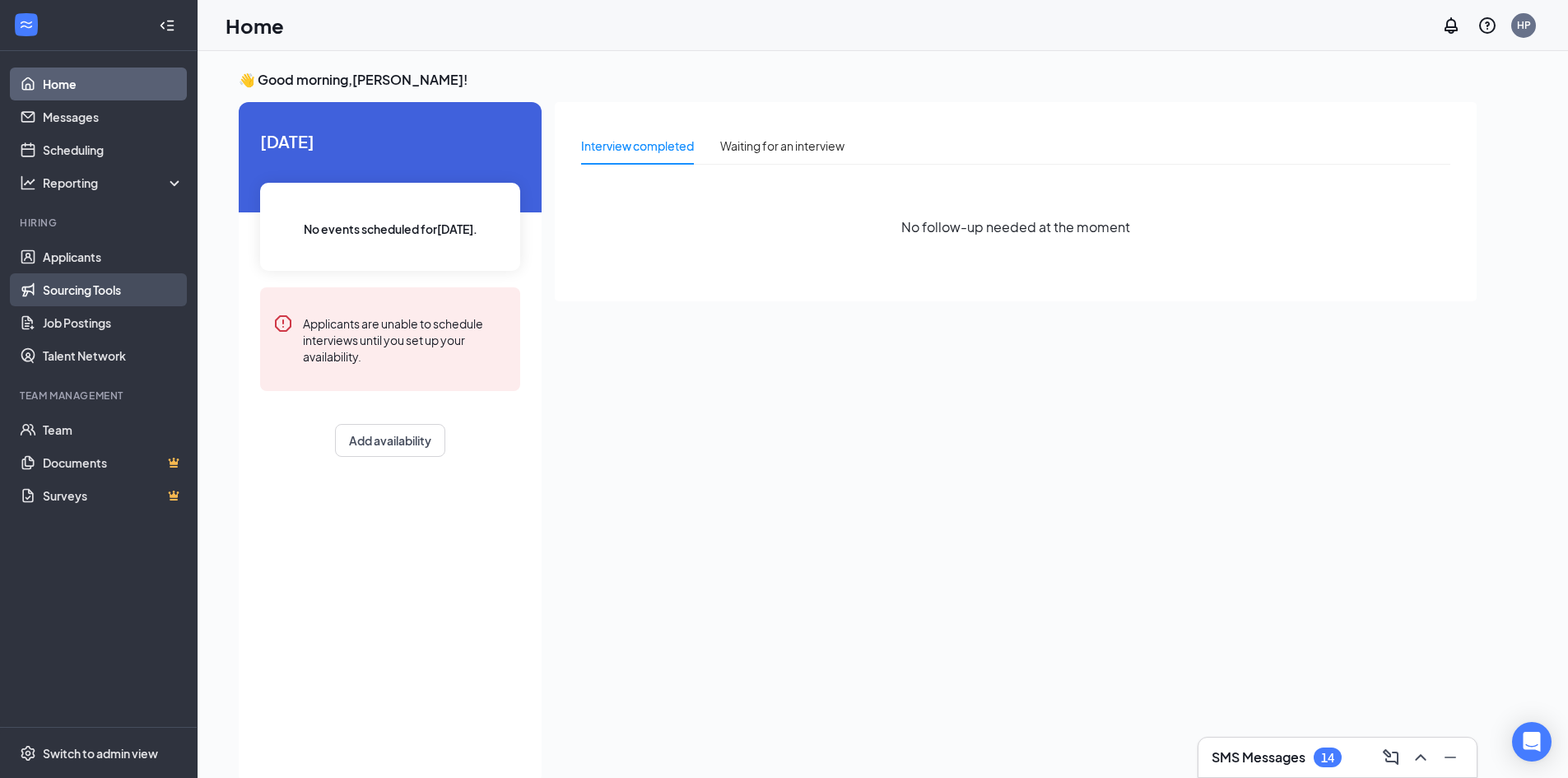
click at [84, 290] on link "Sourcing Tools" at bounding box center [113, 290] width 141 height 33
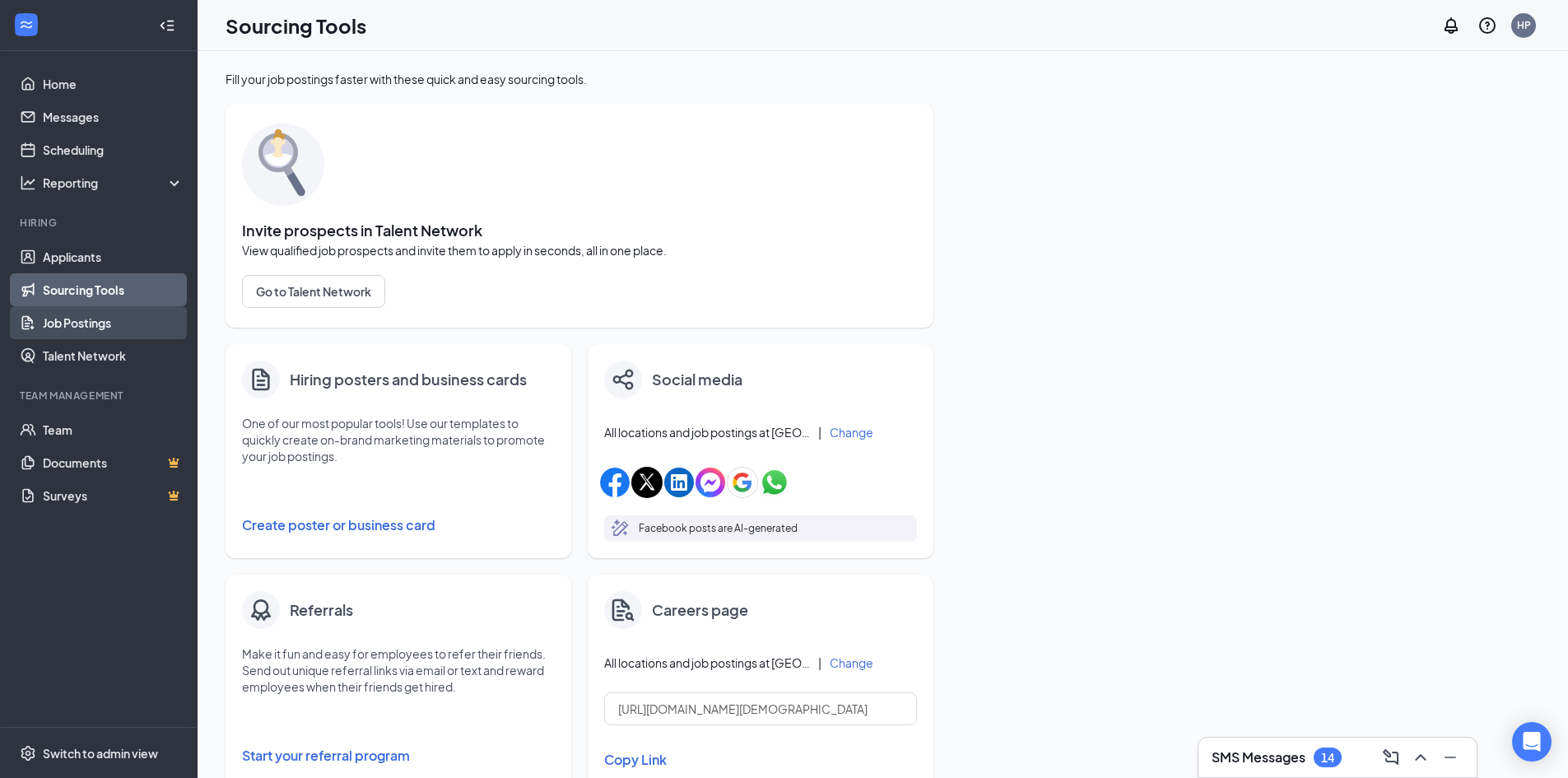
click at [83, 321] on link "Job Postings" at bounding box center [113, 323] width 141 height 33
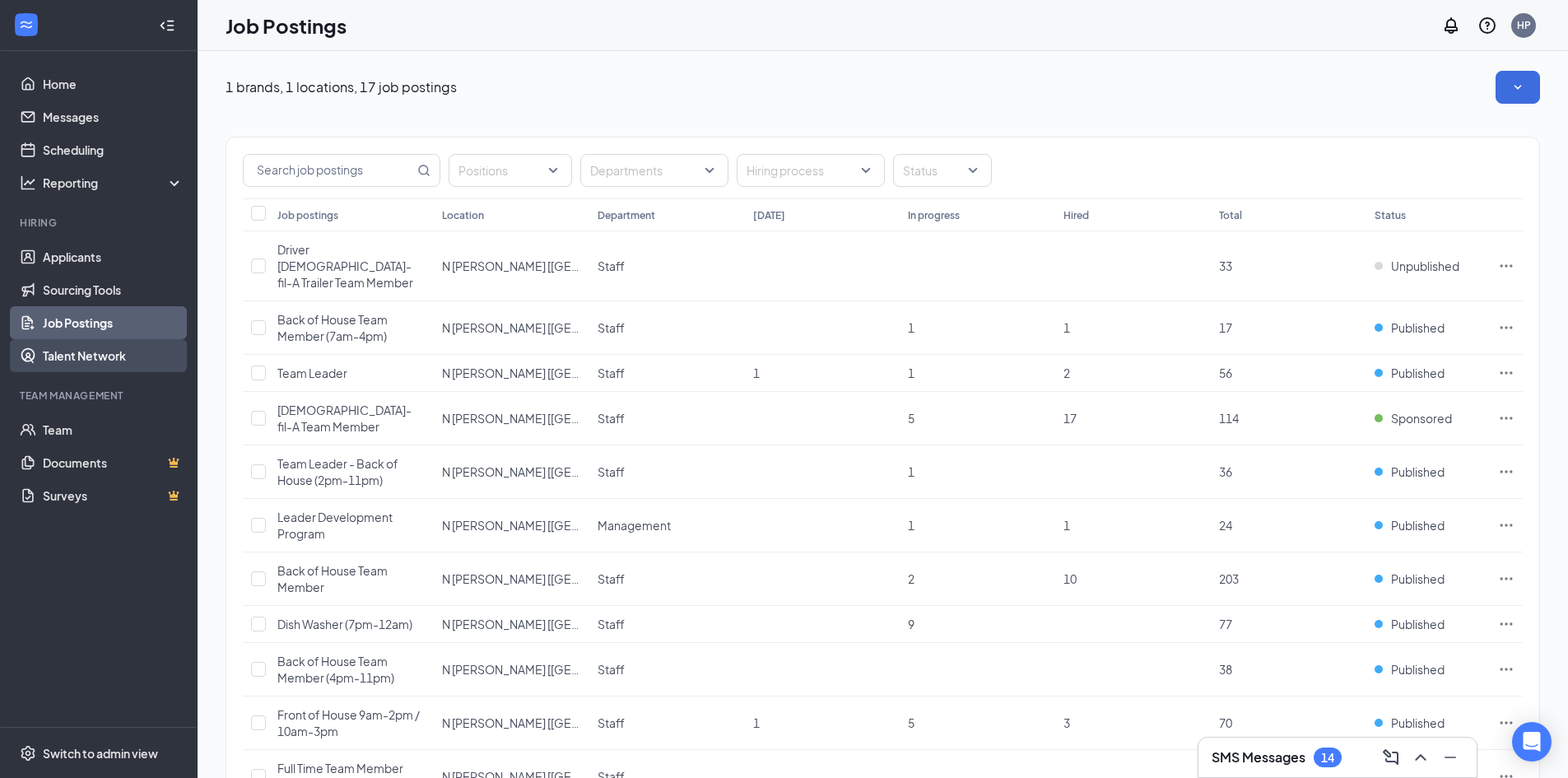
click at [92, 353] on link "Talent Network" at bounding box center [113, 355] width 141 height 33
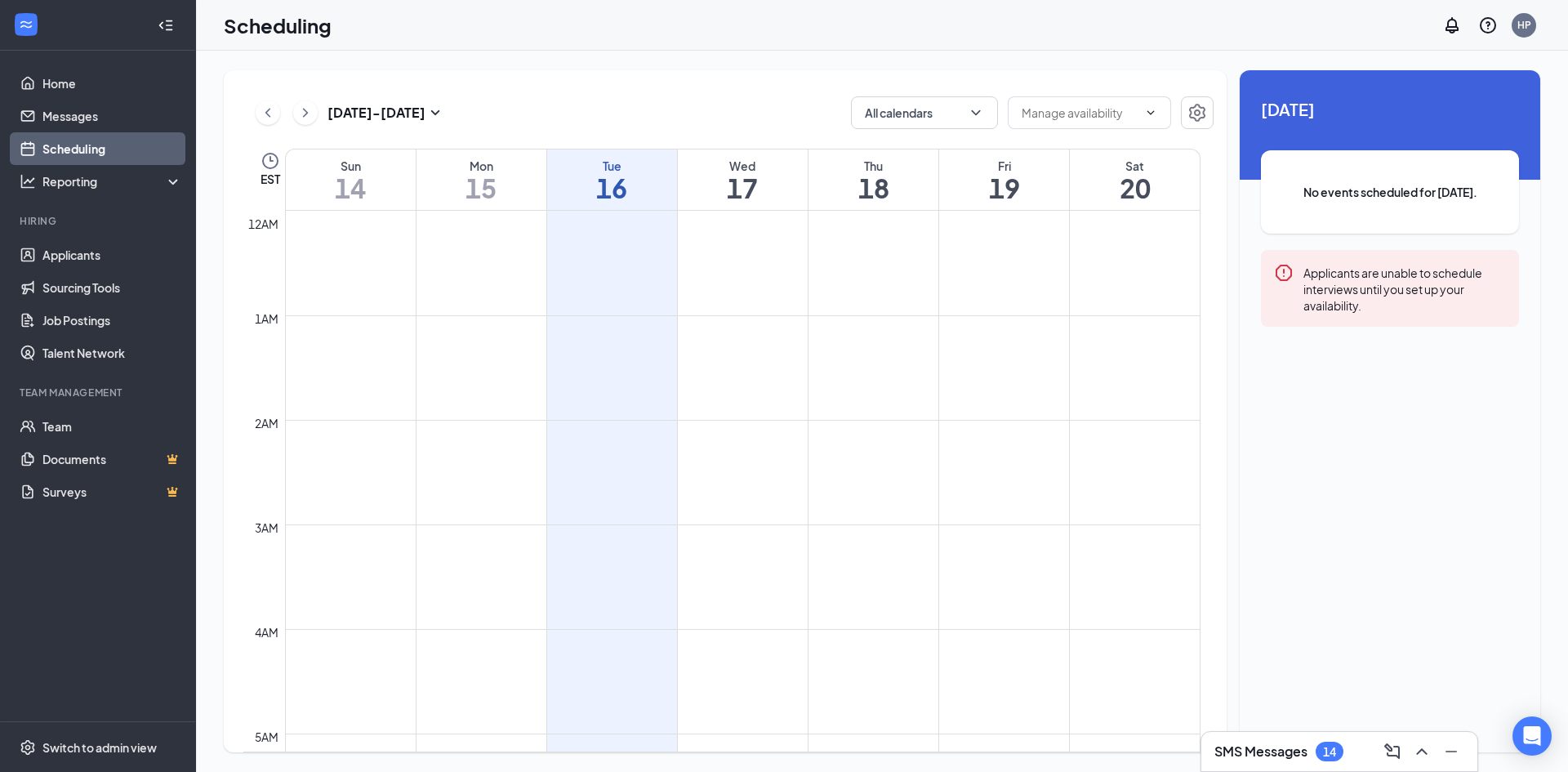
scroll to position [803, 0]
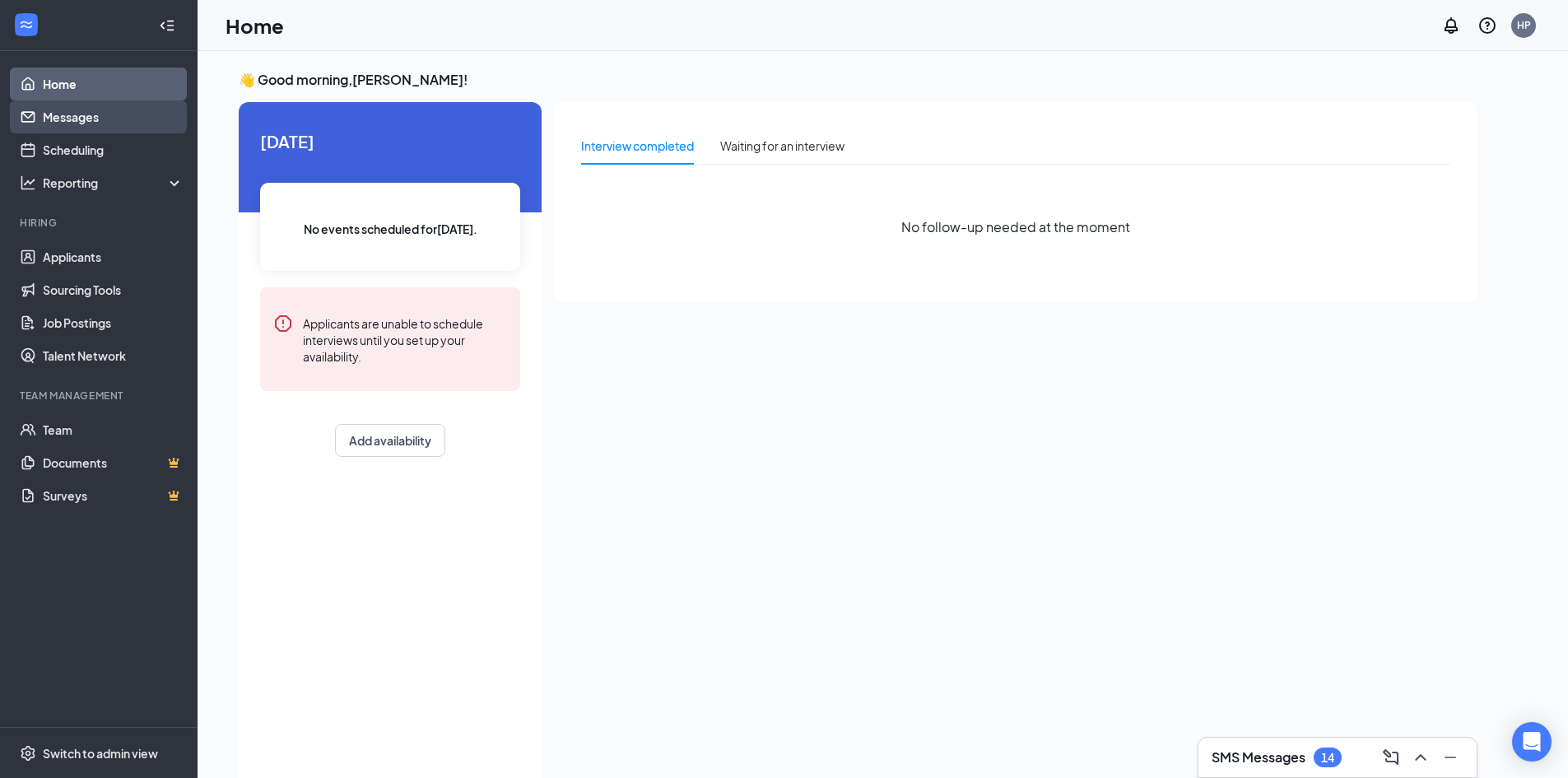
click at [64, 115] on link "Messages" at bounding box center [113, 116] width 141 height 33
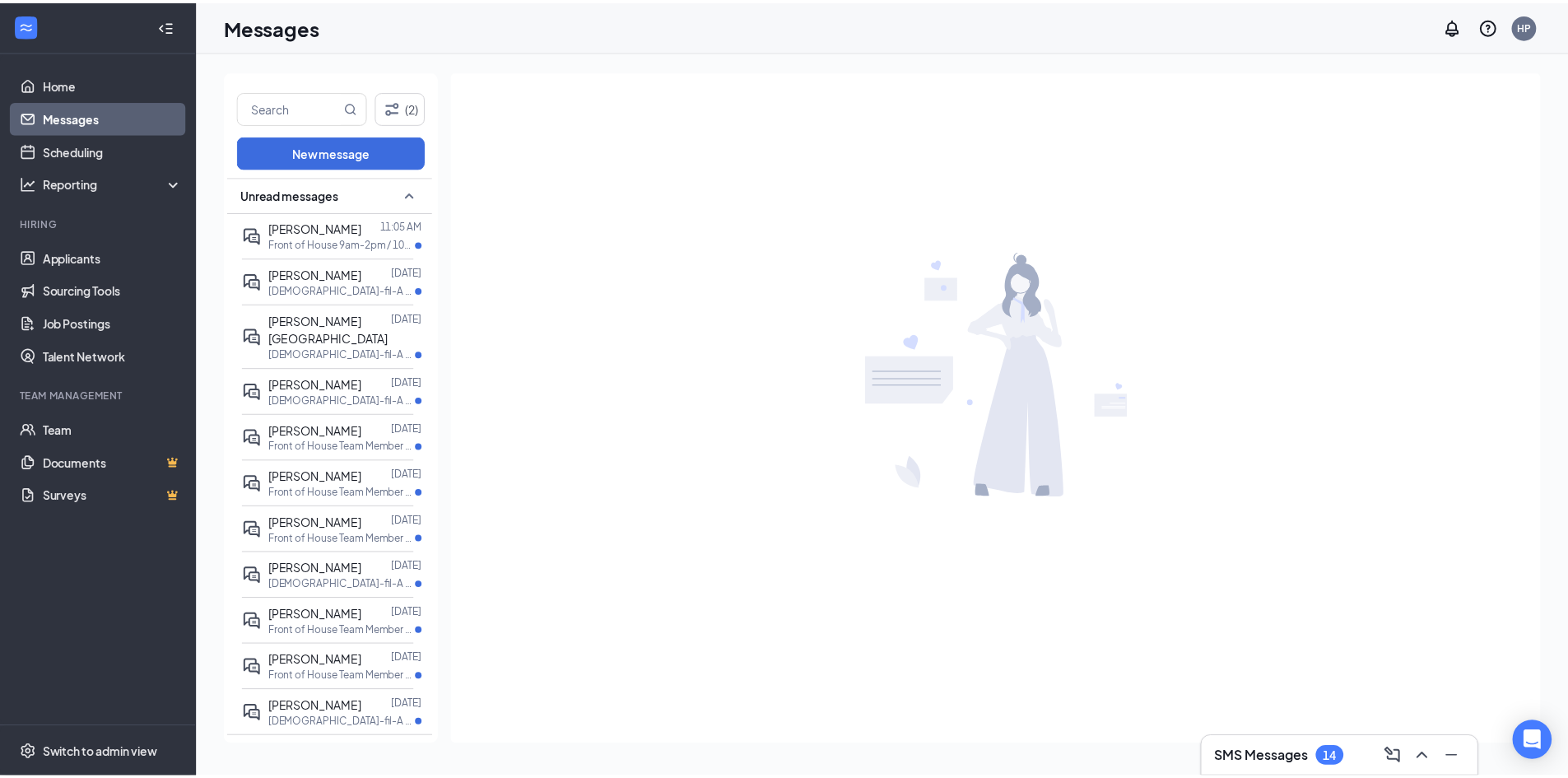
scroll to position [162, 0]
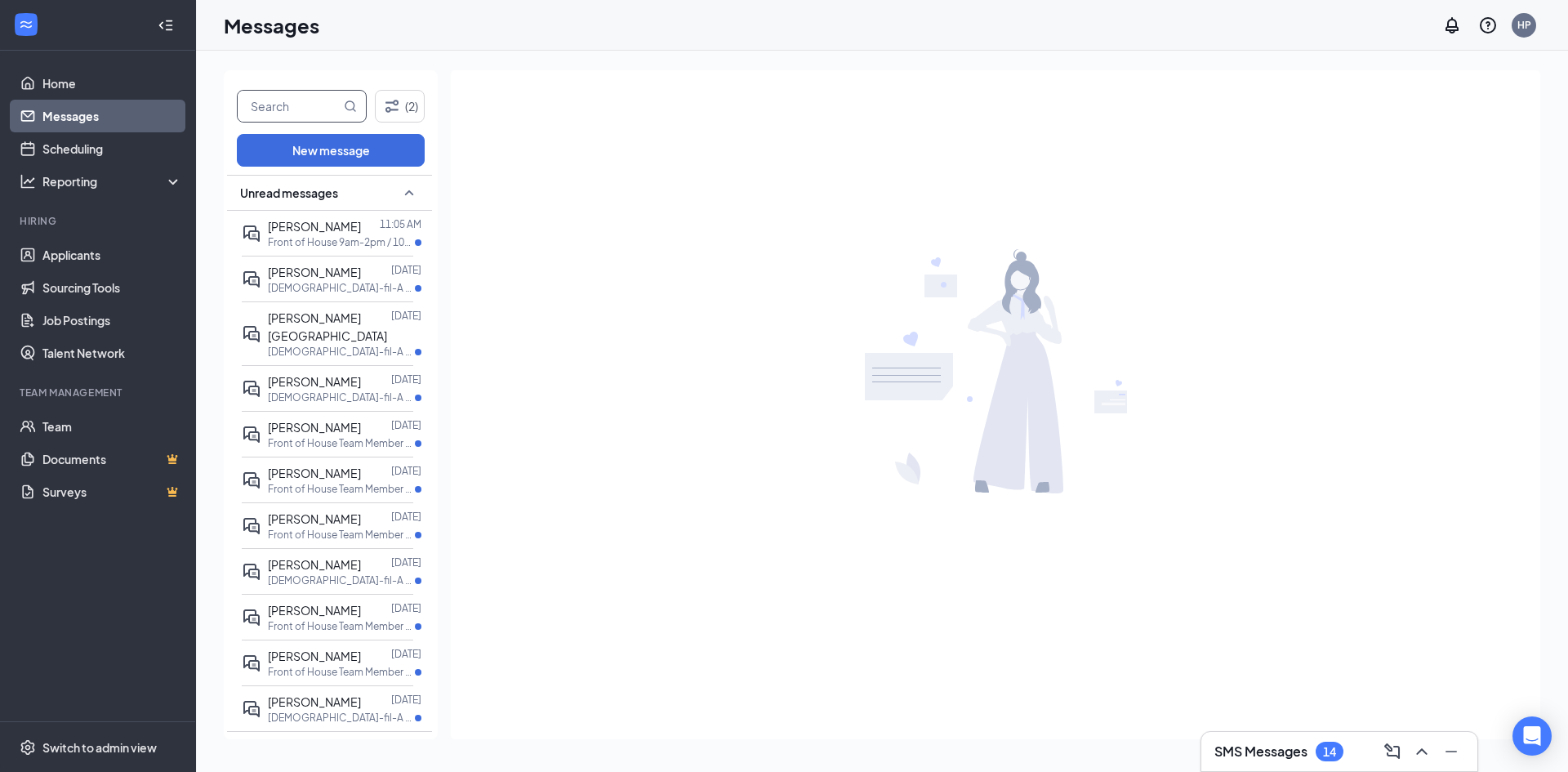
click at [280, 106] on input "text" at bounding box center [289, 106] width 103 height 31
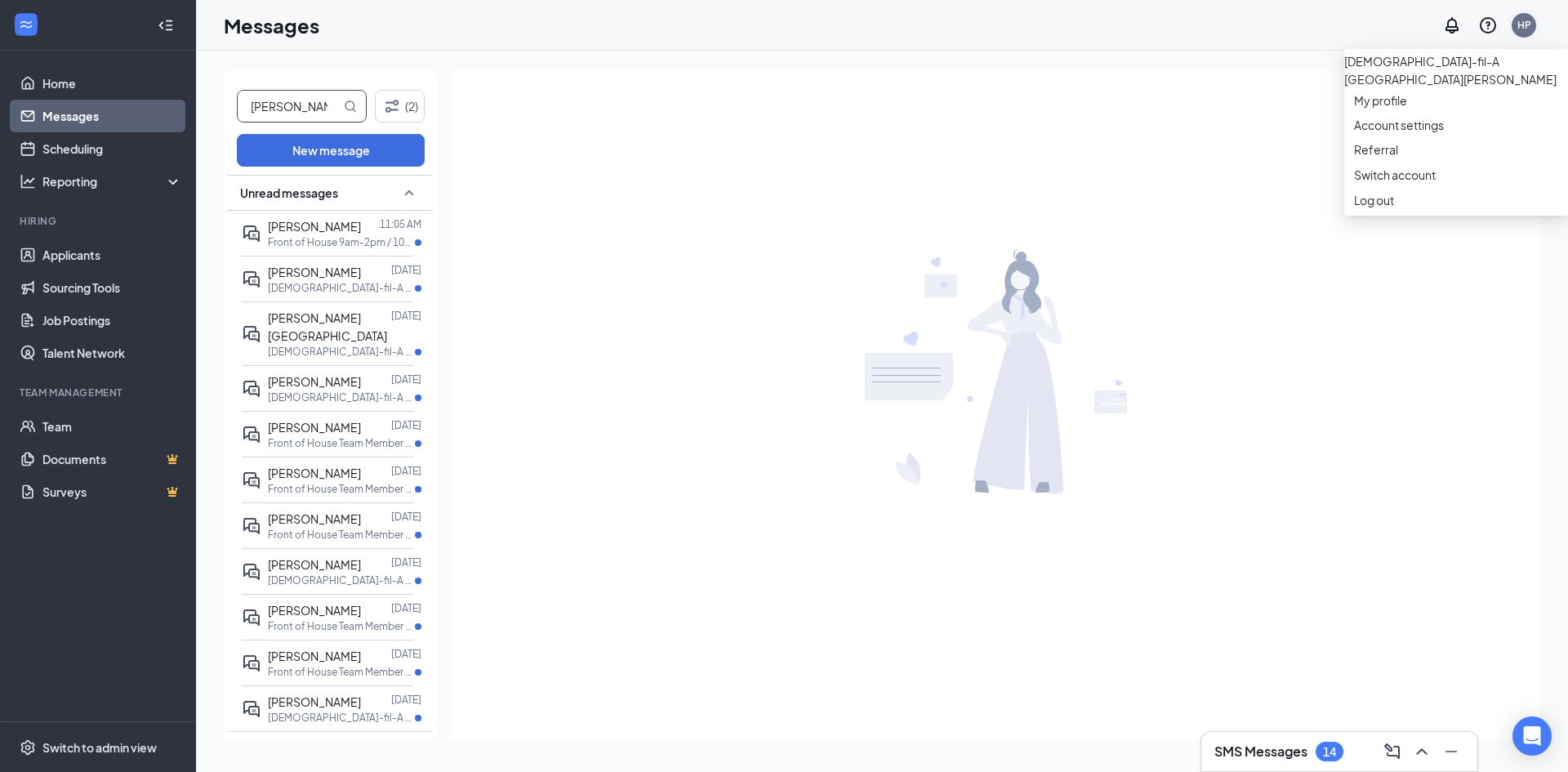
type input "[PERSON_NAME]"
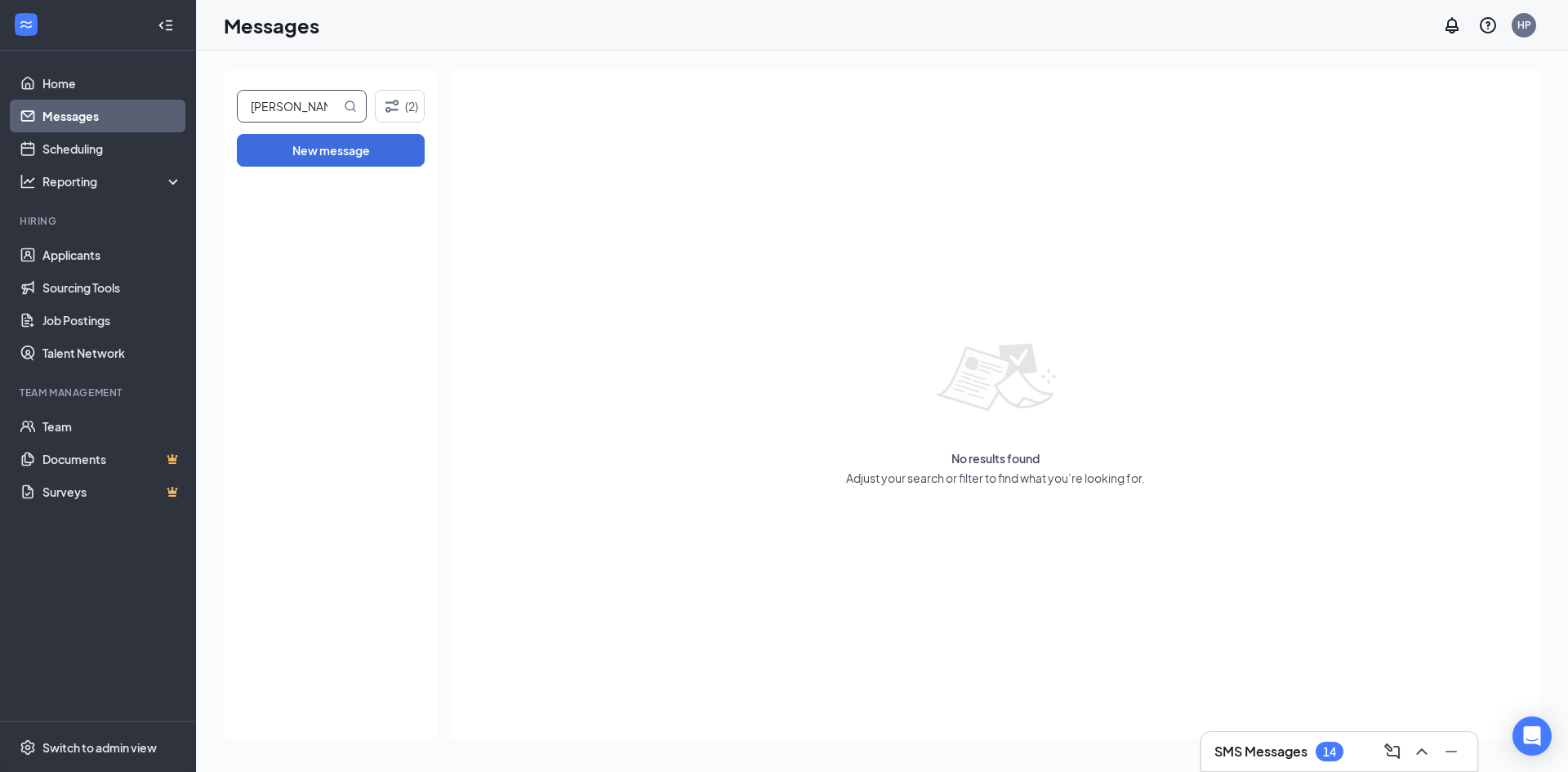
click at [301, 114] on input "[PERSON_NAME]" at bounding box center [289, 106] width 103 height 31
click at [87, 258] on link "Applicants" at bounding box center [112, 254] width 140 height 32
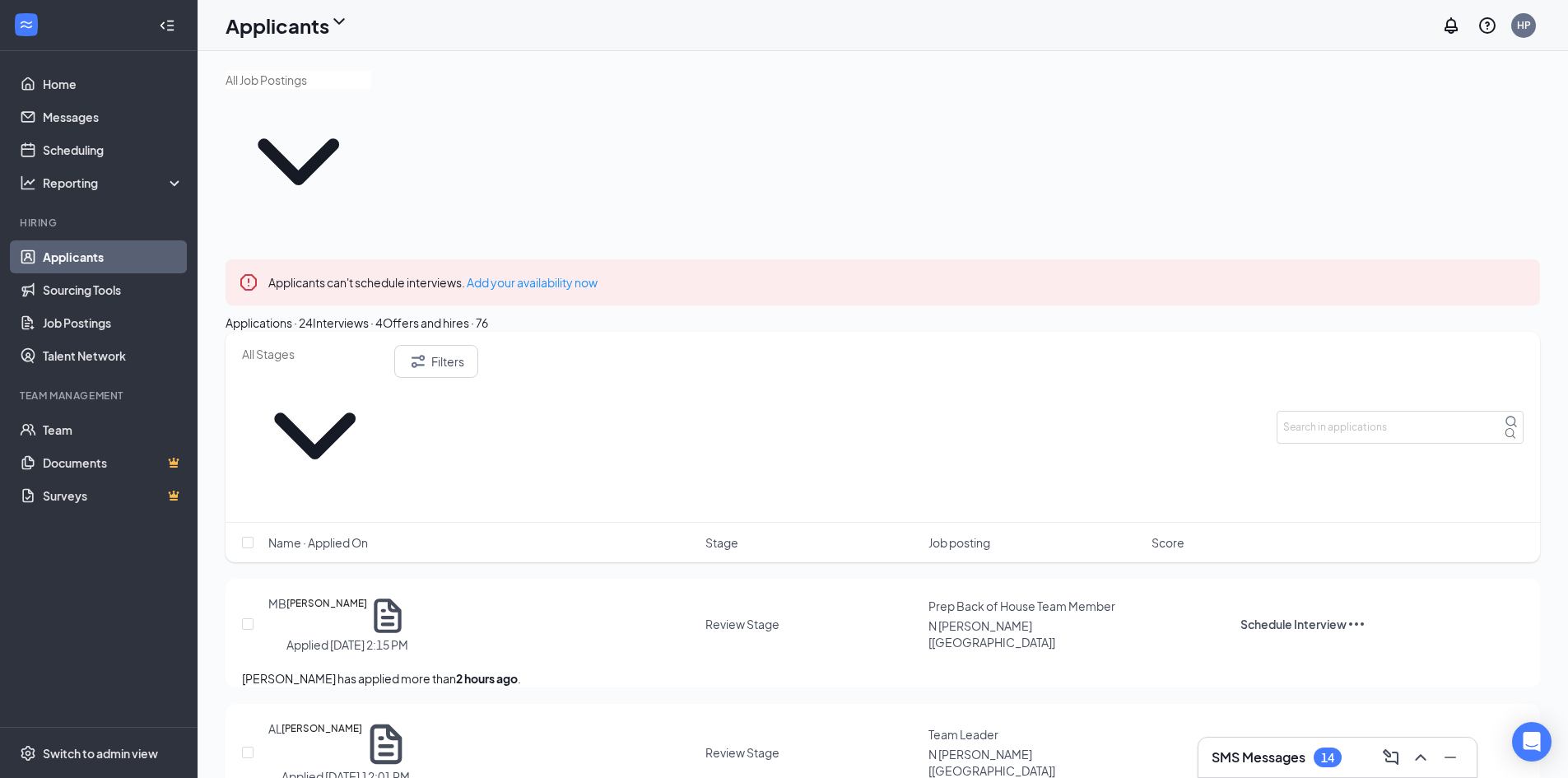
click at [383, 314] on div "Interviews · 4" at bounding box center [347, 323] width 70 height 18
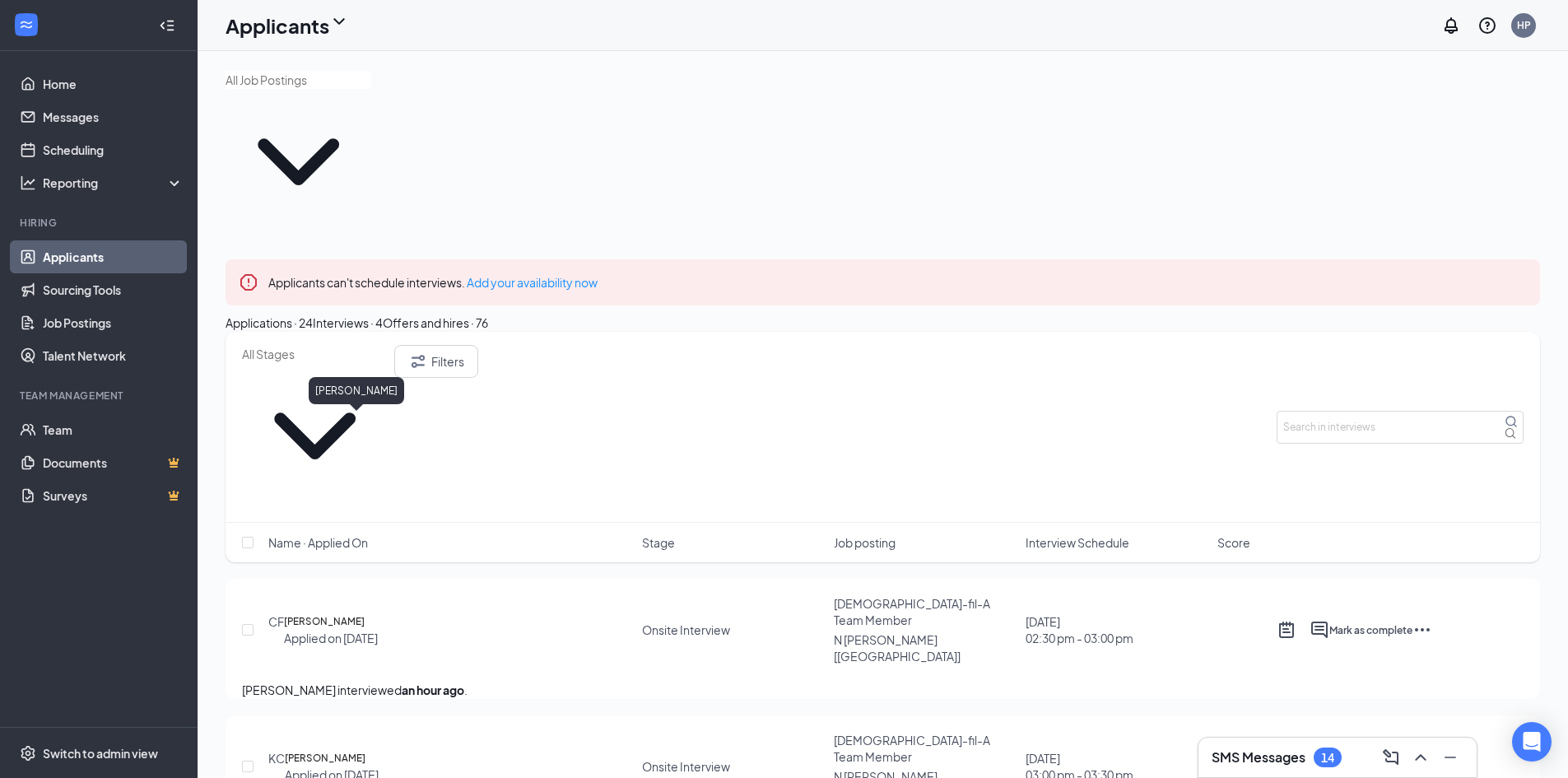
click at [340, 613] on h5 "[PERSON_NAME]" at bounding box center [324, 622] width 81 height 16
